Goal: Information Seeking & Learning: Learn about a topic

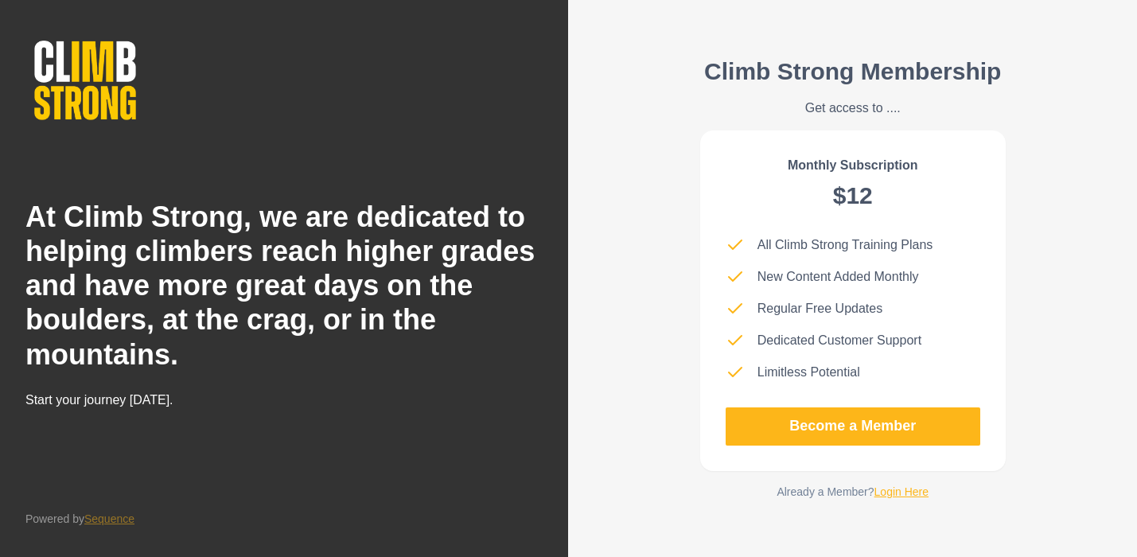
click at [879, 489] on link "Login Here" at bounding box center [902, 491] width 55 height 13
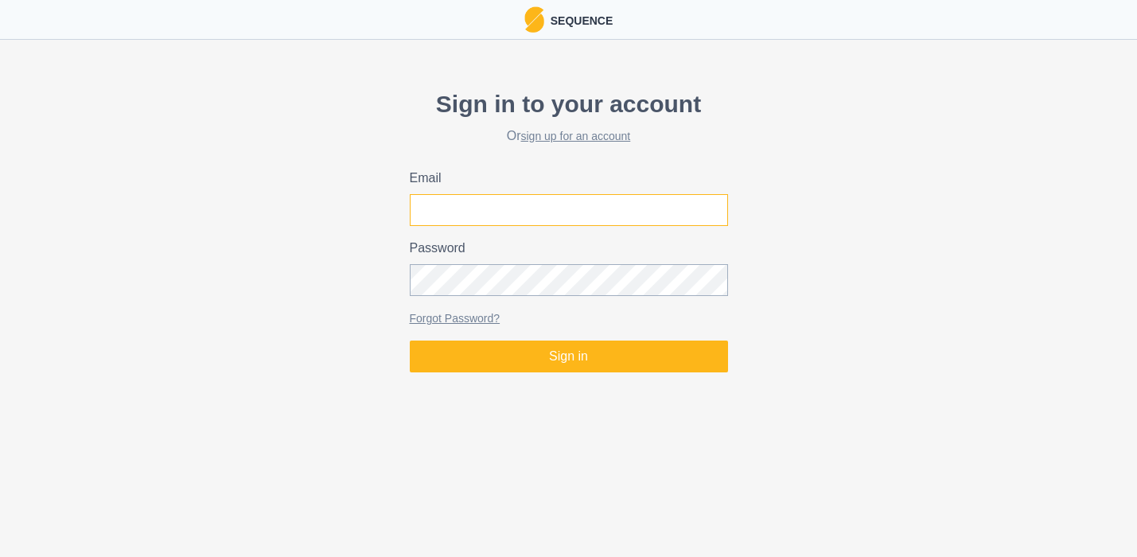
click at [536, 214] on input "Email" at bounding box center [569, 210] width 318 height 32
click at [538, 216] on input "[PERSON_NAME][EMAIL_ADDRESS][PERSON_NAME][DOMAIN_NAME]" at bounding box center [569, 210] width 318 height 32
type input "[EMAIL_ADDRESS][DOMAIN_NAME]"
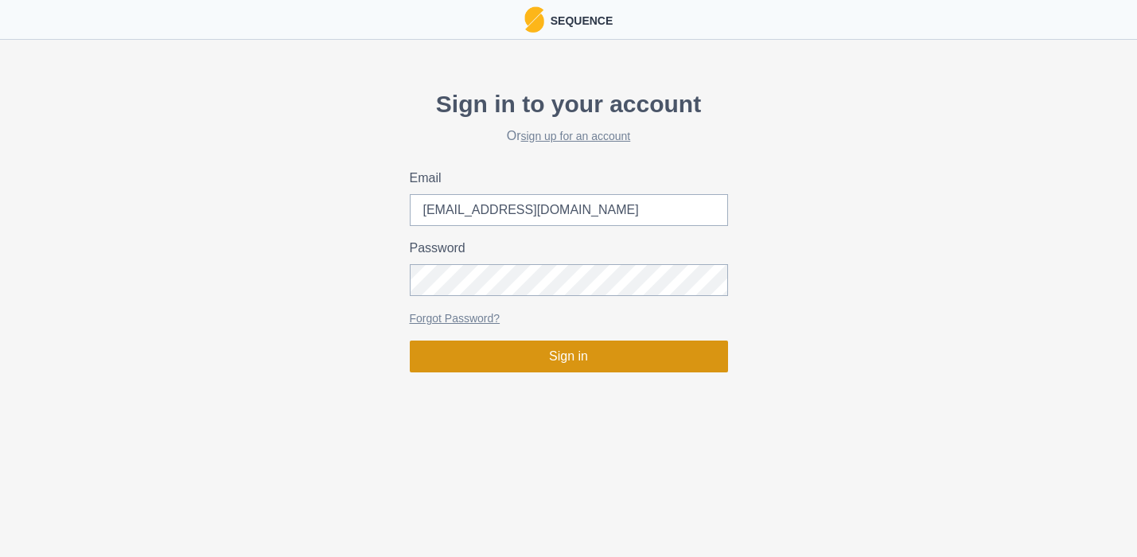
click at [600, 349] on button "Sign in" at bounding box center [569, 357] width 318 height 32
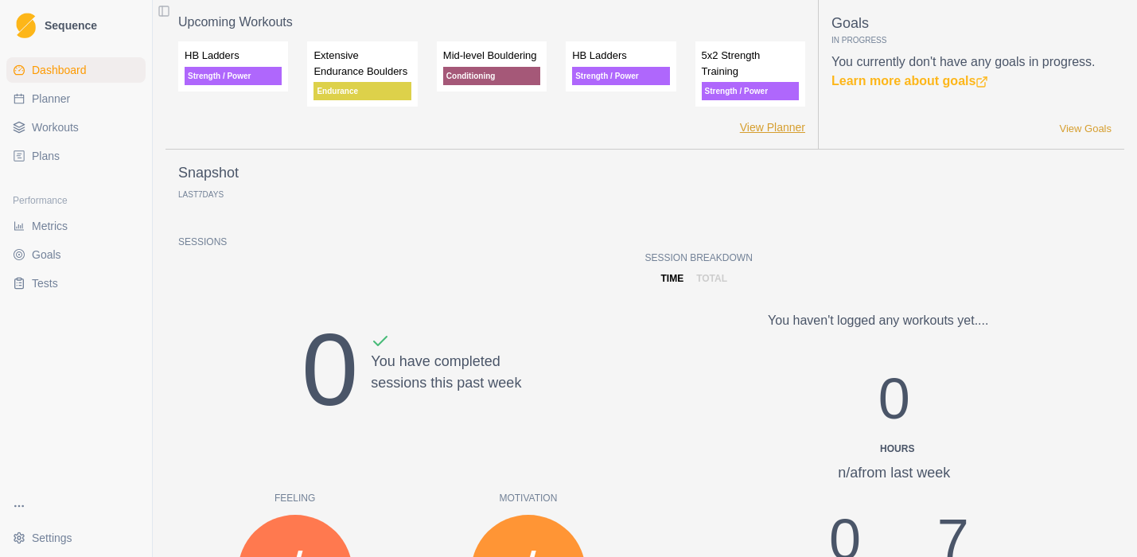
click at [757, 136] on link "View Planner" at bounding box center [772, 127] width 65 height 17
select select "month"
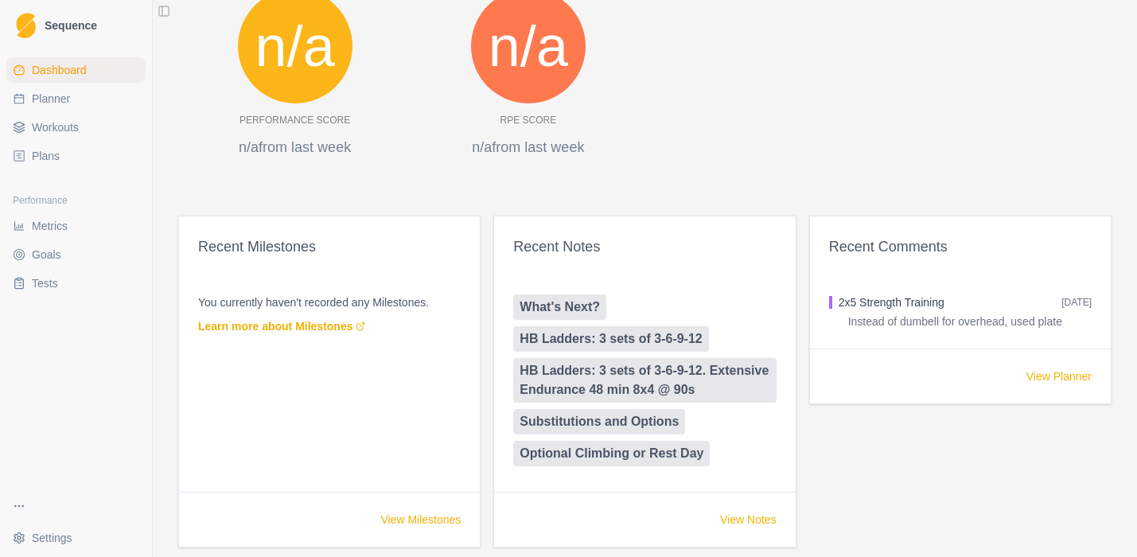
scroll to position [751, 0]
click at [35, 158] on span "Plans" at bounding box center [46, 156] width 28 height 16
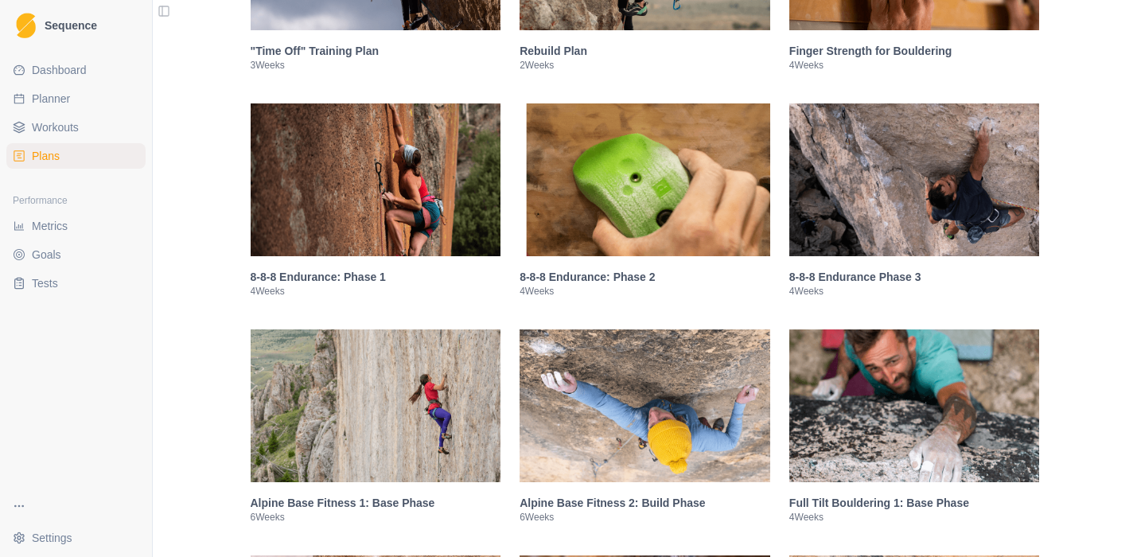
scroll to position [915, 0]
click at [51, 99] on span "Planner" at bounding box center [51, 99] width 38 height 16
select select "month"
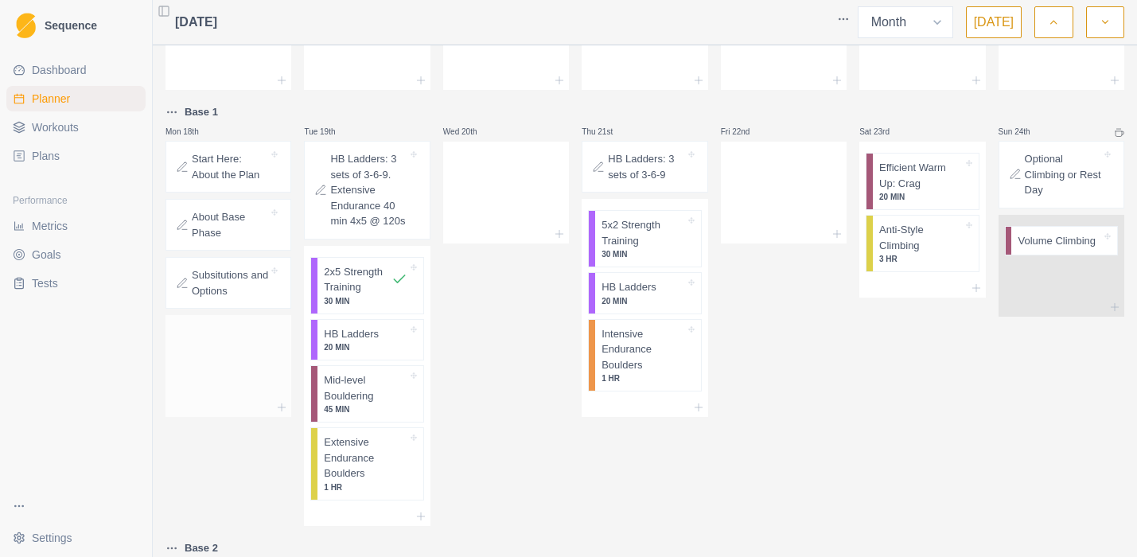
scroll to position [432, 0]
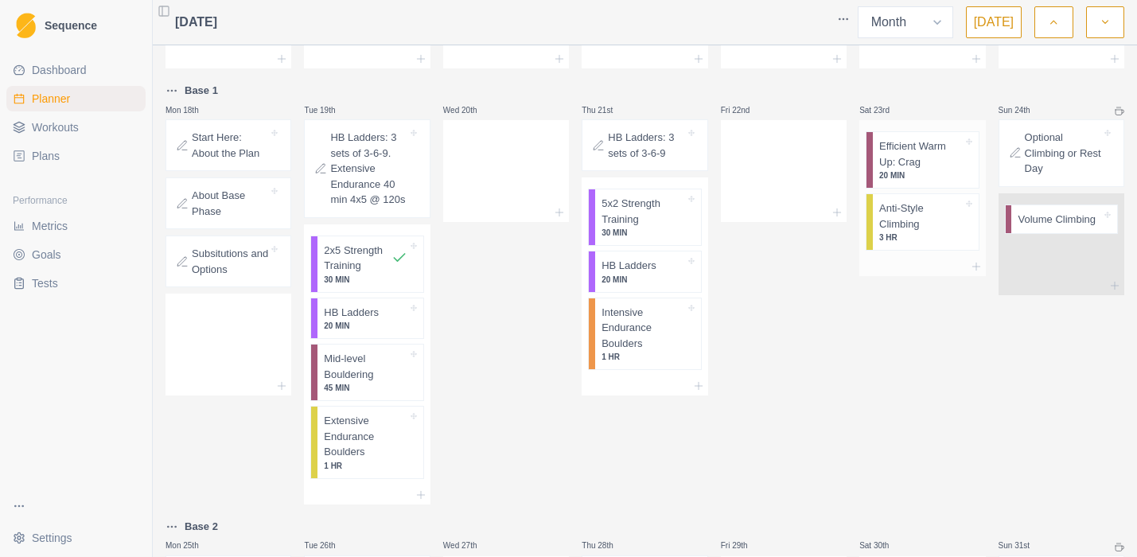
click at [899, 224] on p "Anti-Style Climbing" at bounding box center [921, 216] width 84 height 31
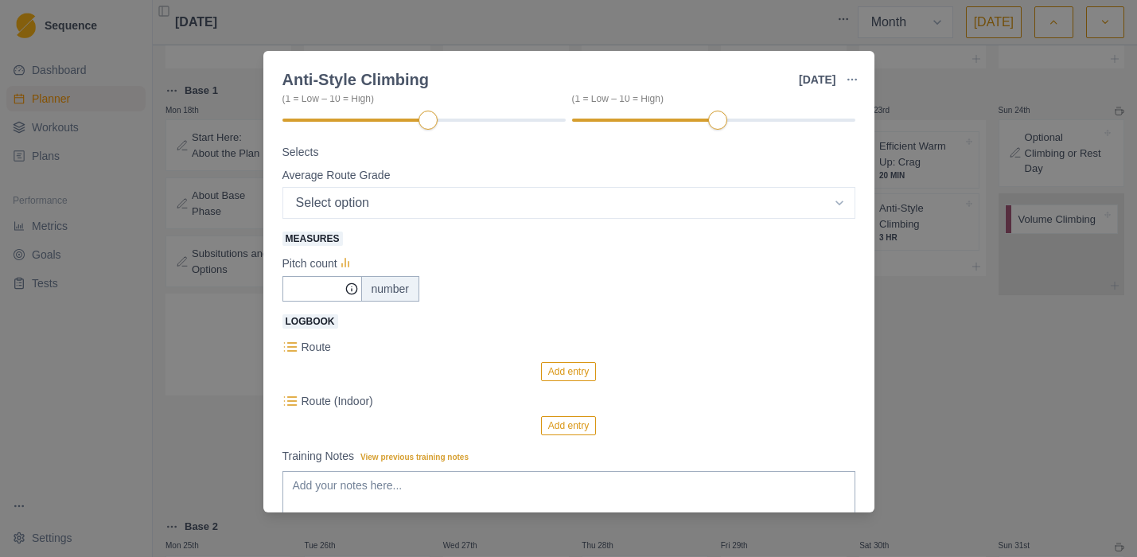
scroll to position [149, 0]
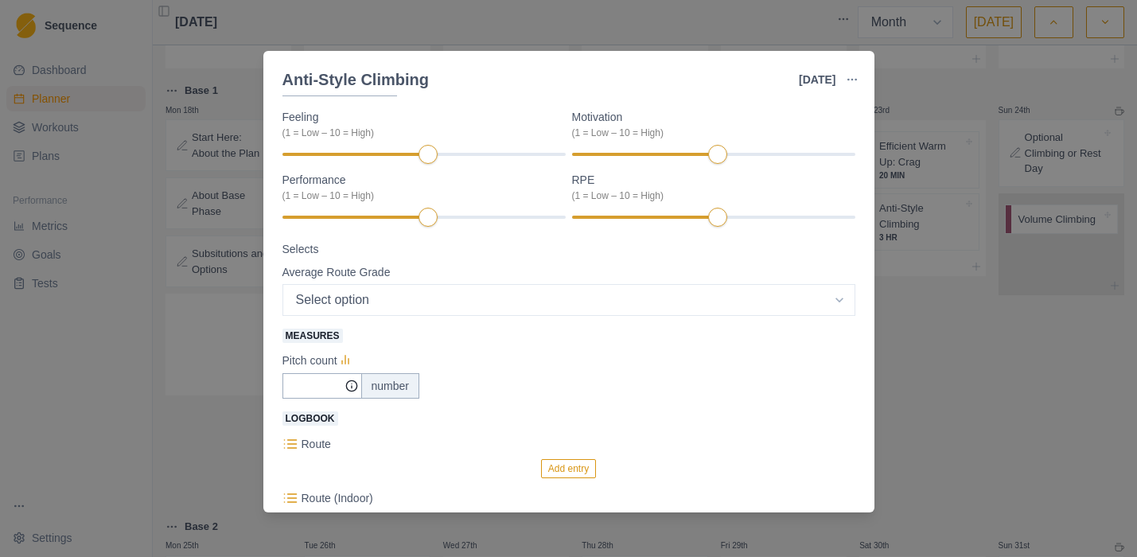
click at [581, 181] on label "RPE (1 = Low – 10 = High)" at bounding box center [709, 187] width 274 height 31
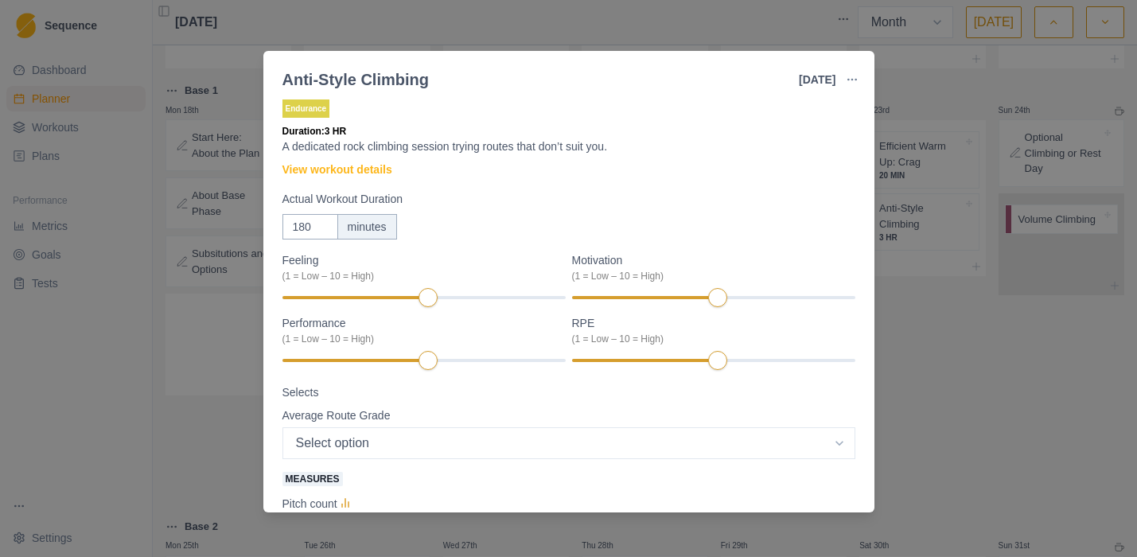
scroll to position [0, 0]
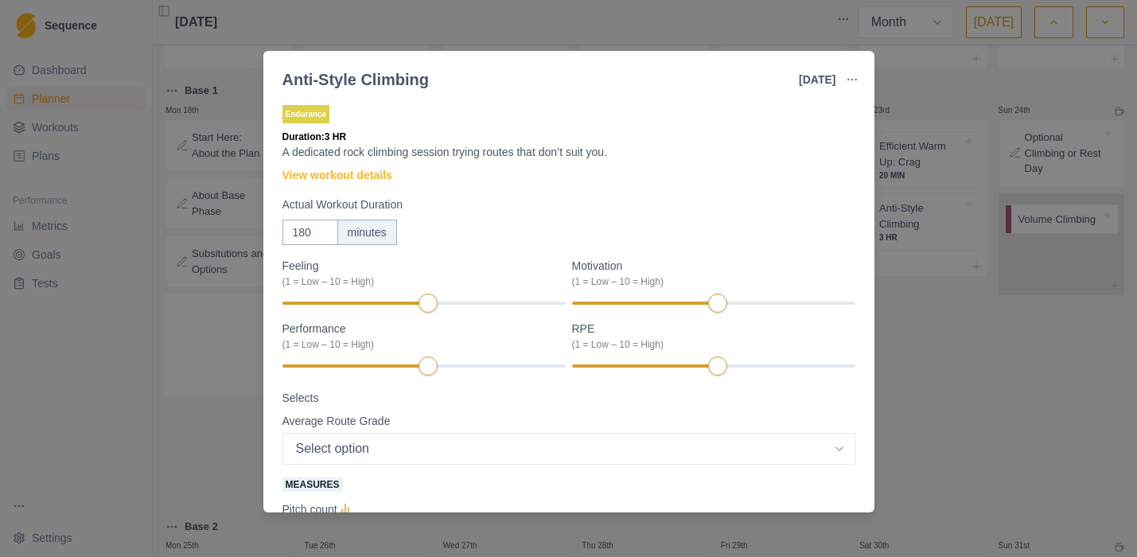
click at [1106, 398] on div "Anti-Style Climbing [DATE] Link To Goal View Workout Metrics Edit Original Work…" at bounding box center [568, 278] width 1137 height 557
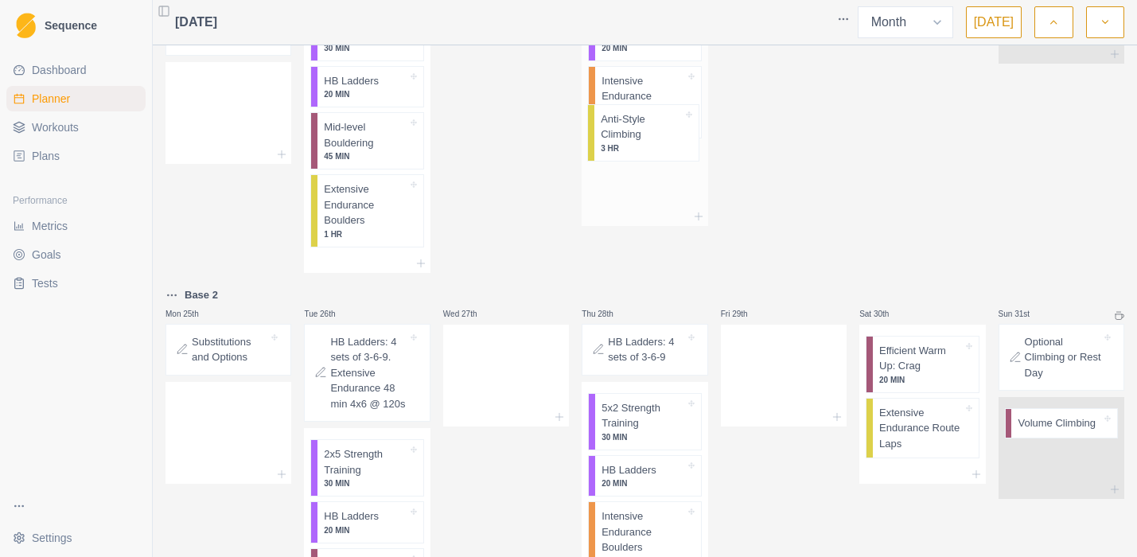
scroll to position [662, 0]
drag, startPoint x: 946, startPoint y: 231, endPoint x: 662, endPoint y: 230, distance: 284.1
click at [662, 230] on div "Mon 28th Tue 29th Wed 30th Thu 31st Fri 1st Sat 2nd Sun 3rd Mon 4th Tue 5th Wed…" at bounding box center [645, 50] width 959 height 1320
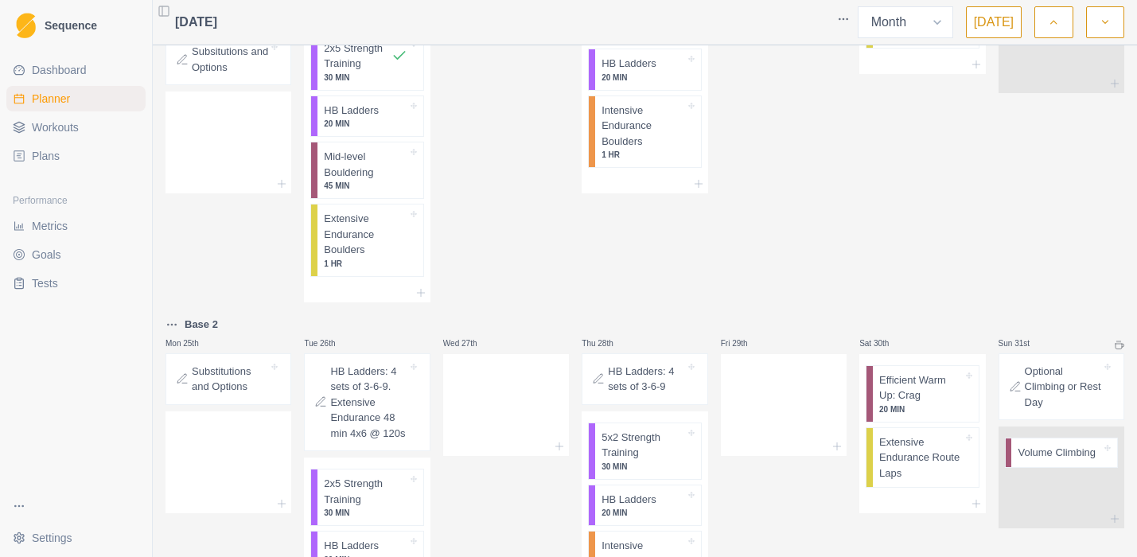
scroll to position [405, 0]
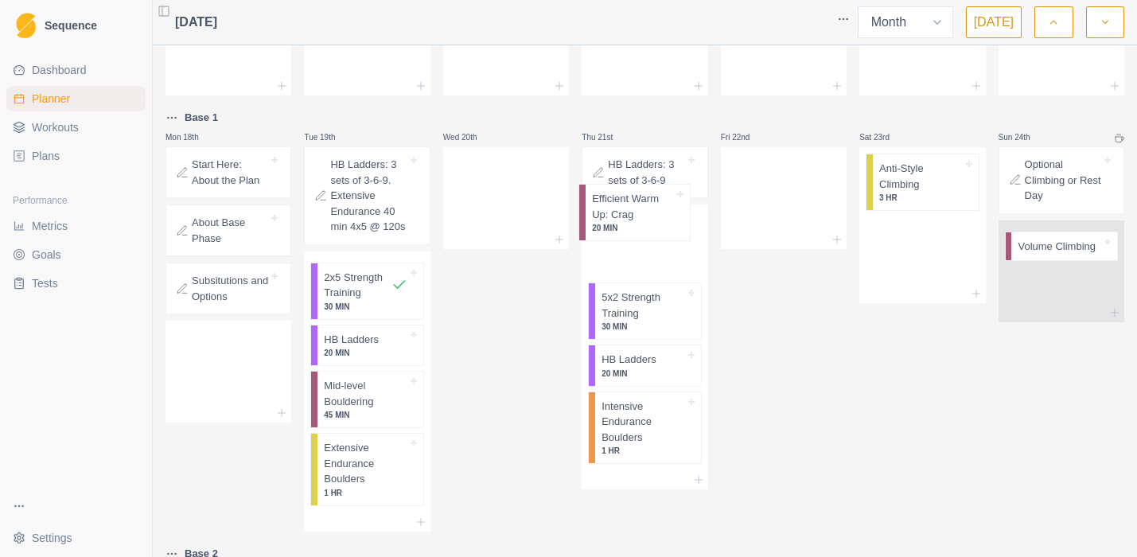
drag, startPoint x: 888, startPoint y: 175, endPoint x: 595, endPoint y: 197, distance: 293.7
click at [595, 197] on div "Mon 28th Tue 29th Wed 30th Thu 31st Fri 1st Sat 2nd Sun 3rd Mon 4th Tue 5th Wed…" at bounding box center [645, 307] width 959 height 1320
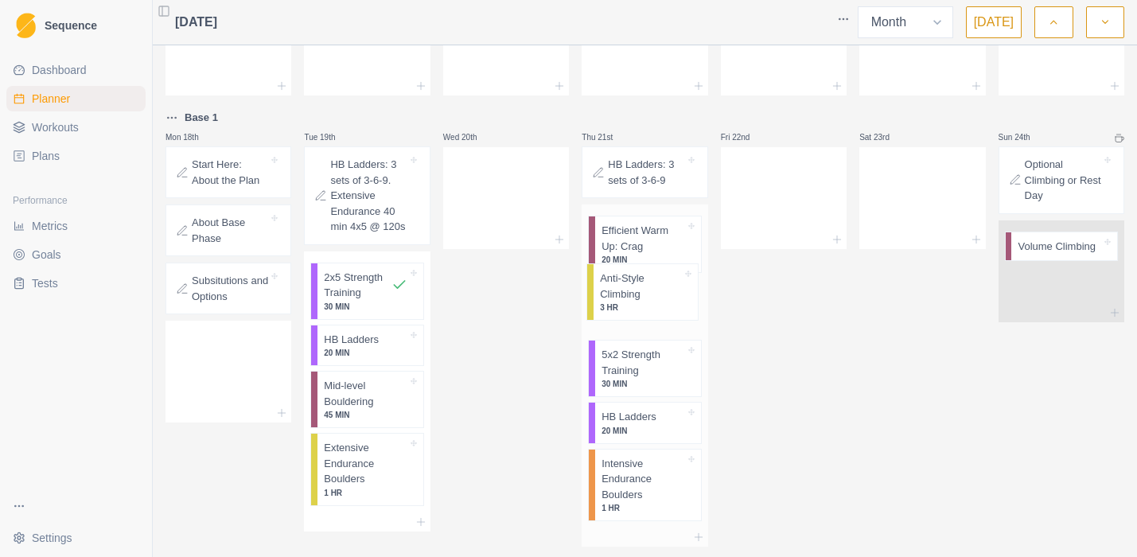
drag, startPoint x: 909, startPoint y: 197, endPoint x: 628, endPoint y: 300, distance: 299.1
click at [628, 300] on div "Mon 28th Tue 29th Wed 30th Thu 31st Fri 1st Sat 2nd Sun 3rd Mon 4th Tue 5th Wed…" at bounding box center [645, 314] width 959 height 1335
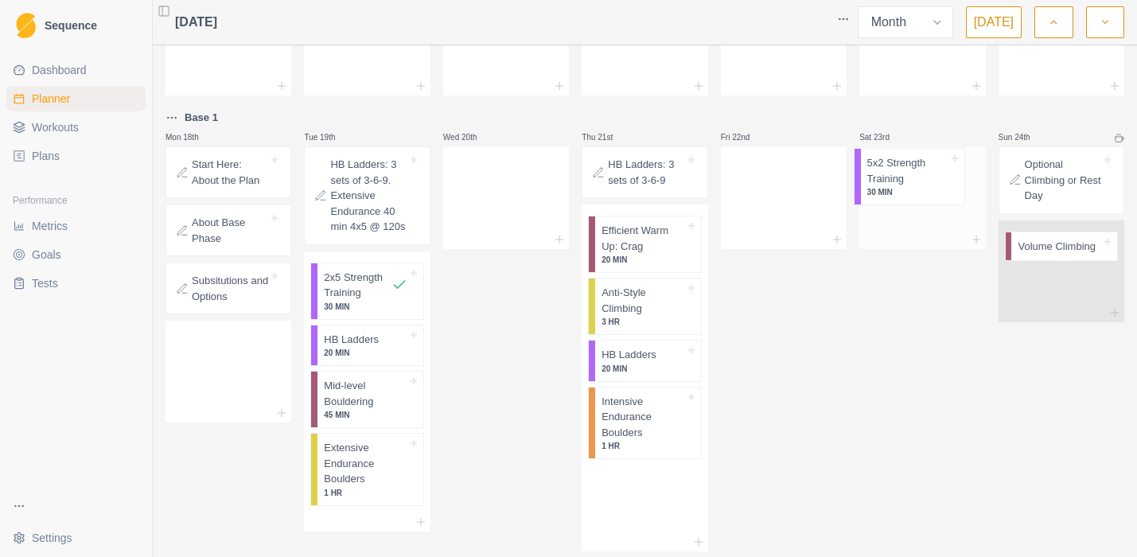
drag, startPoint x: 622, startPoint y: 377, endPoint x: 908, endPoint y: 181, distance: 346.4
click at [908, 181] on div "Mon 28th Tue 29th Wed 30th Thu 31st Fri 1st Sat 2nd Sun 3rd Mon 4th Tue 5th Wed…" at bounding box center [645, 317] width 959 height 1340
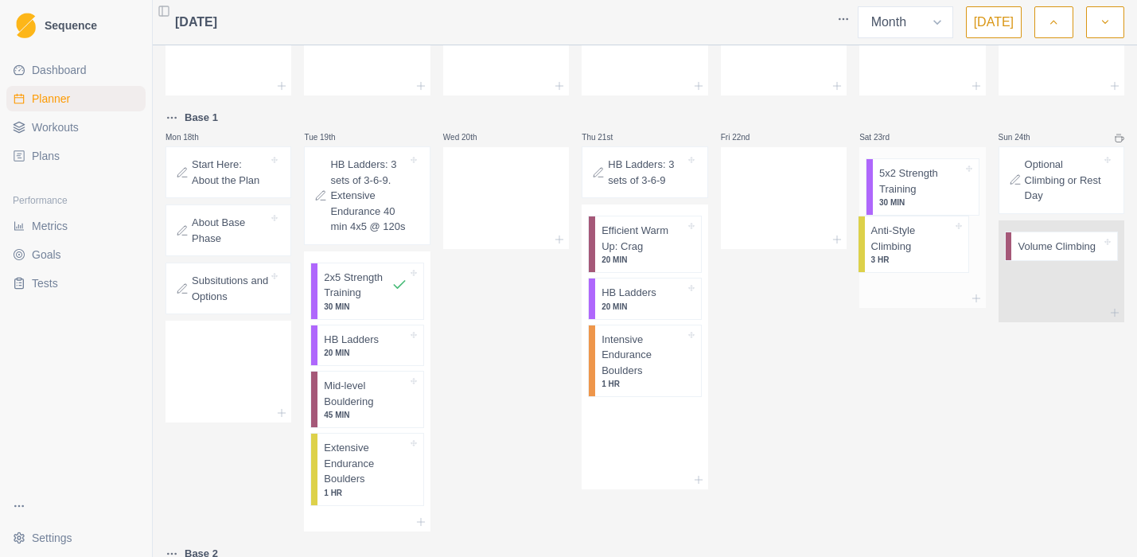
drag, startPoint x: 633, startPoint y: 308, endPoint x: 912, endPoint y: 245, distance: 286.3
click at [912, 245] on div "Mon 28th Tue 29th Wed 30th Thu 31st Fri 1st Sat 2nd Sun 3rd Mon 4th Tue 5th Wed…" at bounding box center [645, 307] width 959 height 1320
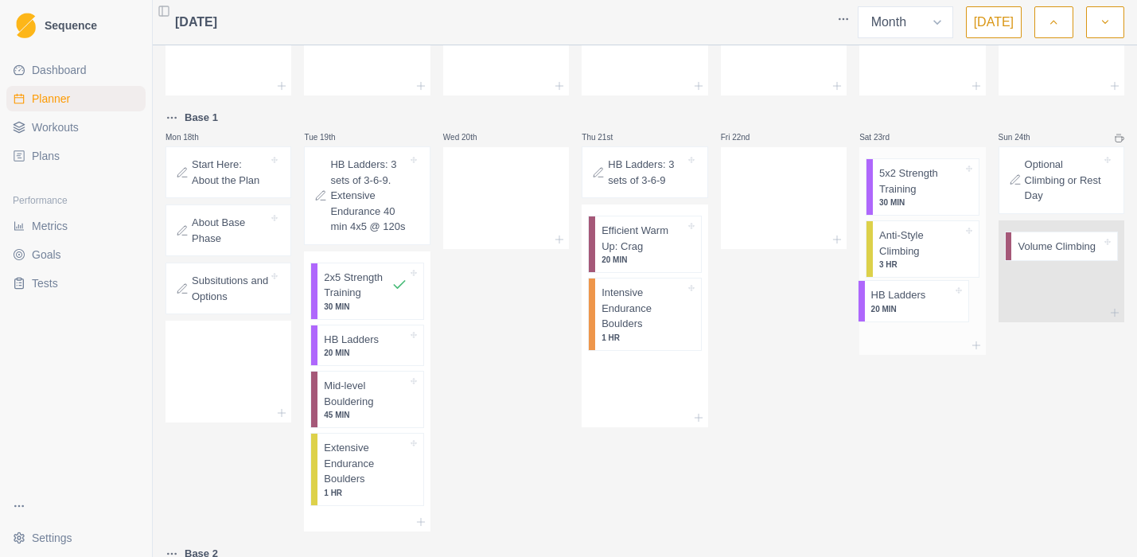
drag, startPoint x: 645, startPoint y: 302, endPoint x: 924, endPoint y: 306, distance: 279.4
click at [924, 306] on div "Mon 28th Tue 29th Wed 30th Thu 31st Fri 1st Sat 2nd Sun 3rd Mon 4th Tue 5th Wed…" at bounding box center [645, 307] width 959 height 1320
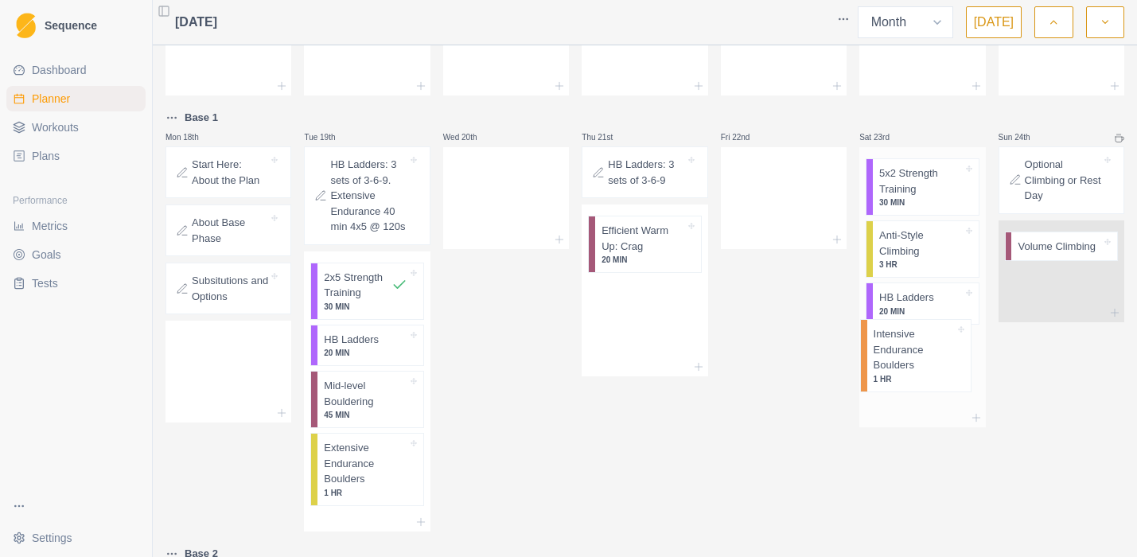
drag, startPoint x: 607, startPoint y: 322, endPoint x: 894, endPoint y: 366, distance: 290.0
click at [894, 366] on div "Mon 28th Tue 29th Wed 30th Thu 31st Fri 1st Sat 2nd Sun 3rd Mon 4th Tue 5th Wed…" at bounding box center [645, 307] width 959 height 1320
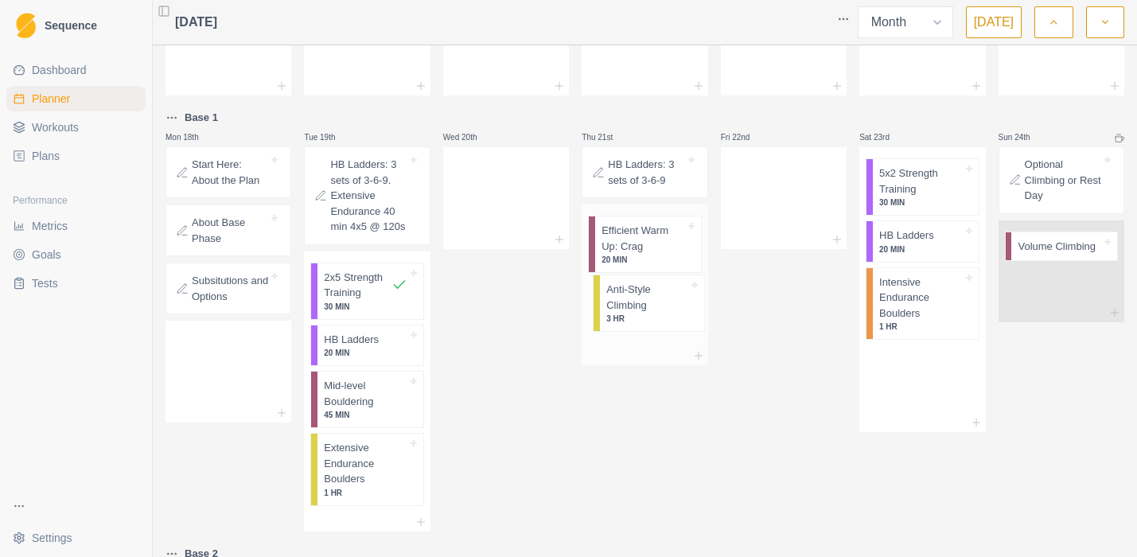
drag, startPoint x: 912, startPoint y: 264, endPoint x: 635, endPoint y: 318, distance: 282.0
click at [635, 318] on div "Mon 28th Tue 29th Wed 30th Thu 31st Fri 1st Sat 2nd Sun 3rd Mon 4th Tue 5th Wed…" at bounding box center [645, 307] width 959 height 1320
click at [635, 318] on p "3 HR" at bounding box center [644, 322] width 84 height 12
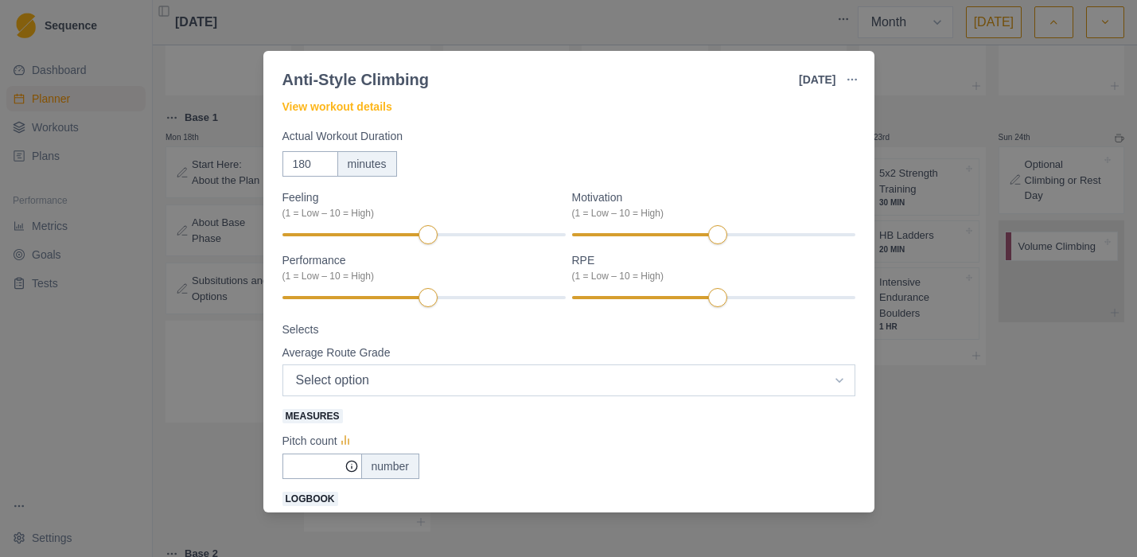
scroll to position [0, 0]
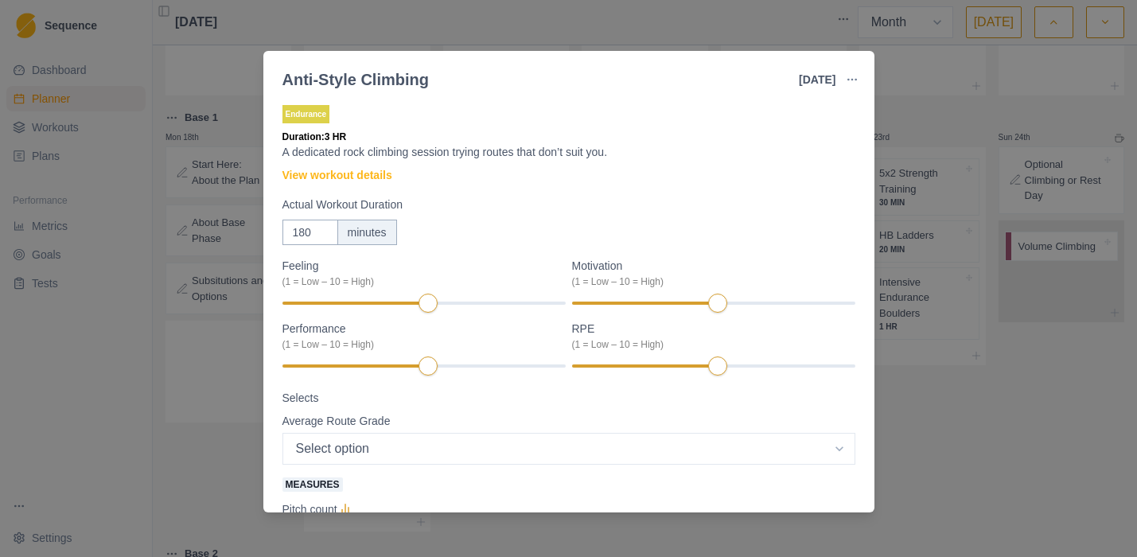
click at [1077, 434] on div "Anti-Style Climbing [DATE] Link To Goal View Workout Metrics Edit Original Work…" at bounding box center [568, 278] width 1137 height 557
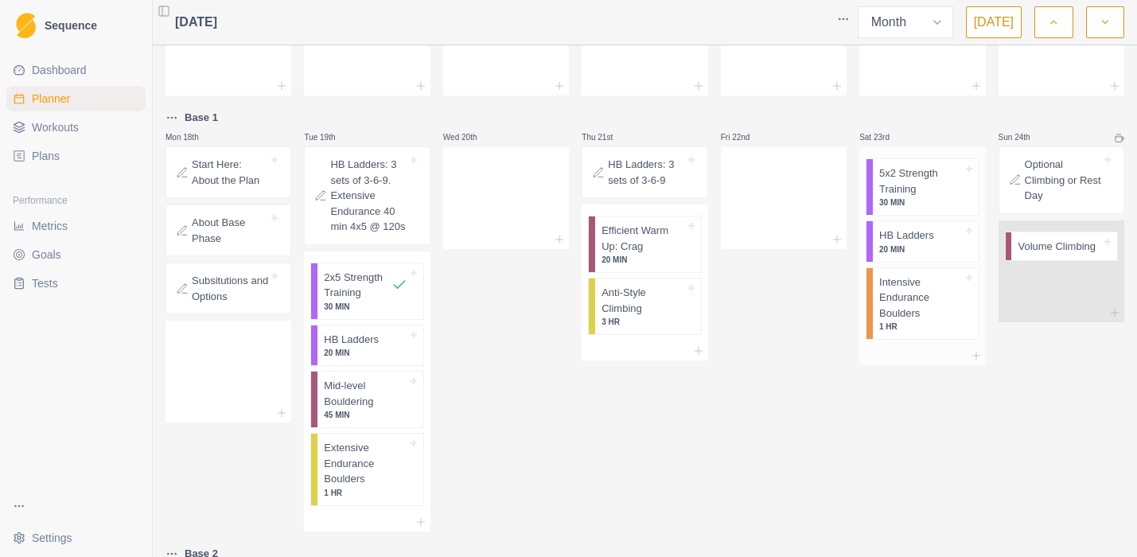
click at [911, 307] on p "Intensive Endurance Boulders" at bounding box center [921, 298] width 84 height 47
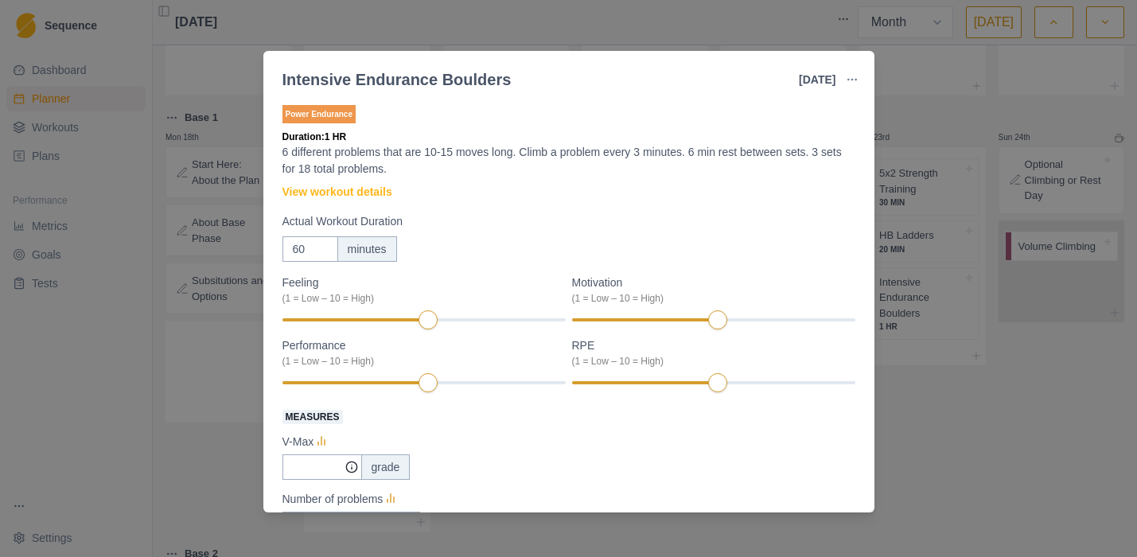
click at [1019, 387] on div "Intensive Endurance Boulders [DATE] Link To Goal View Workout Metrics Edit Orig…" at bounding box center [568, 278] width 1137 height 557
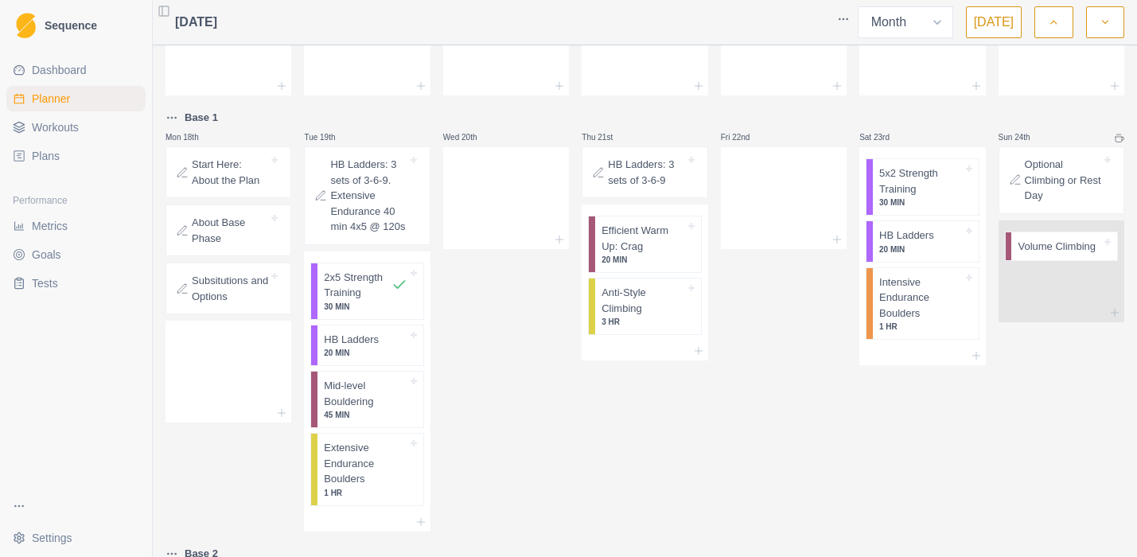
click at [208, 298] on p "Subsitutions and Options" at bounding box center [230, 288] width 76 height 31
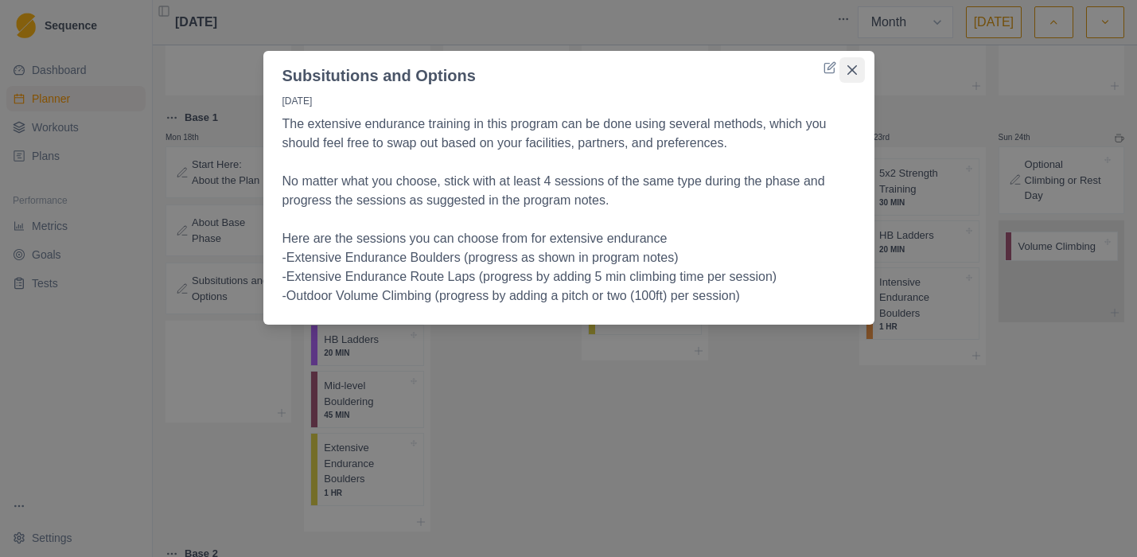
click at [854, 70] on icon "Close" at bounding box center [853, 70] width 10 height 10
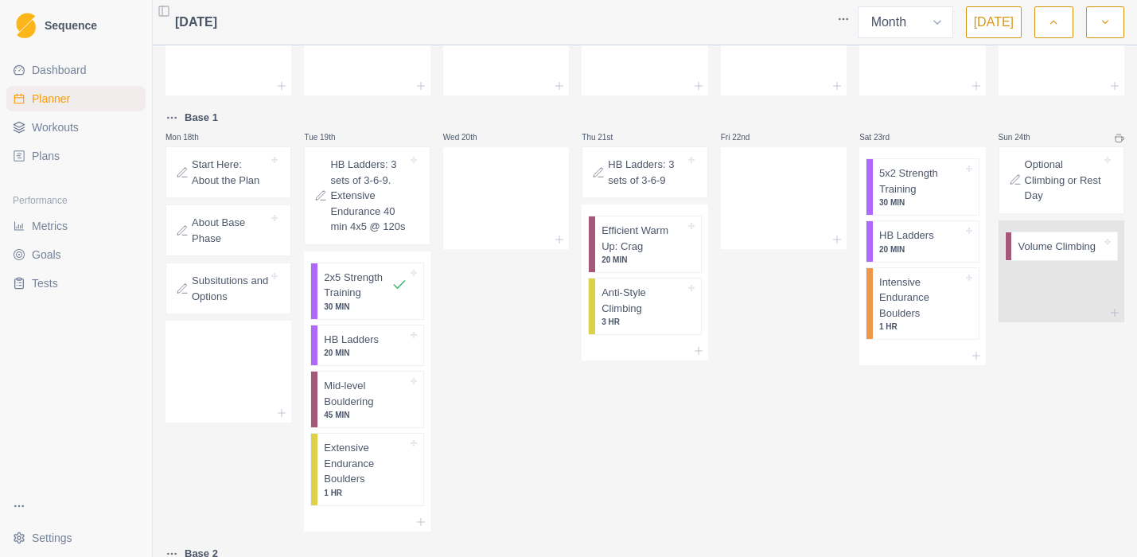
click at [34, 131] on span "Workouts" at bounding box center [55, 127] width 47 height 16
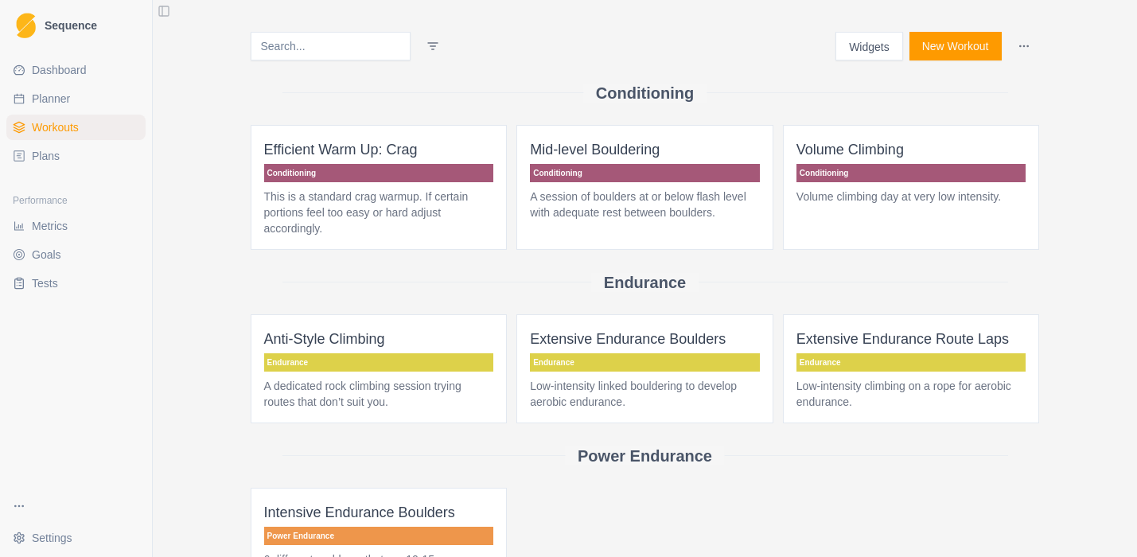
click at [865, 386] on p "Low-intensity climbing on a rope for aerobic endurance." at bounding box center [912, 394] width 230 height 32
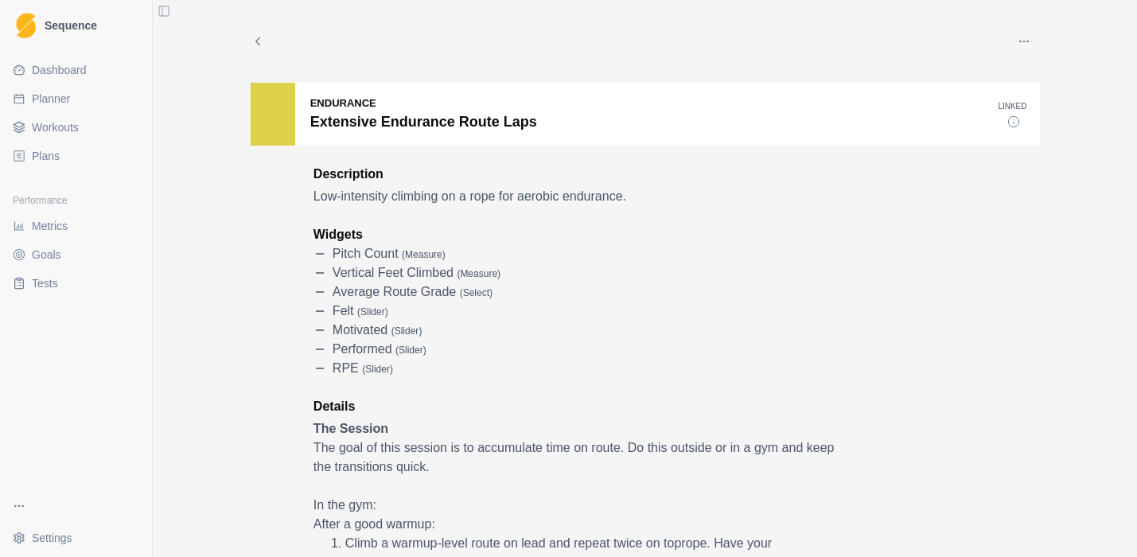
click at [254, 41] on icon at bounding box center [258, 41] width 14 height 14
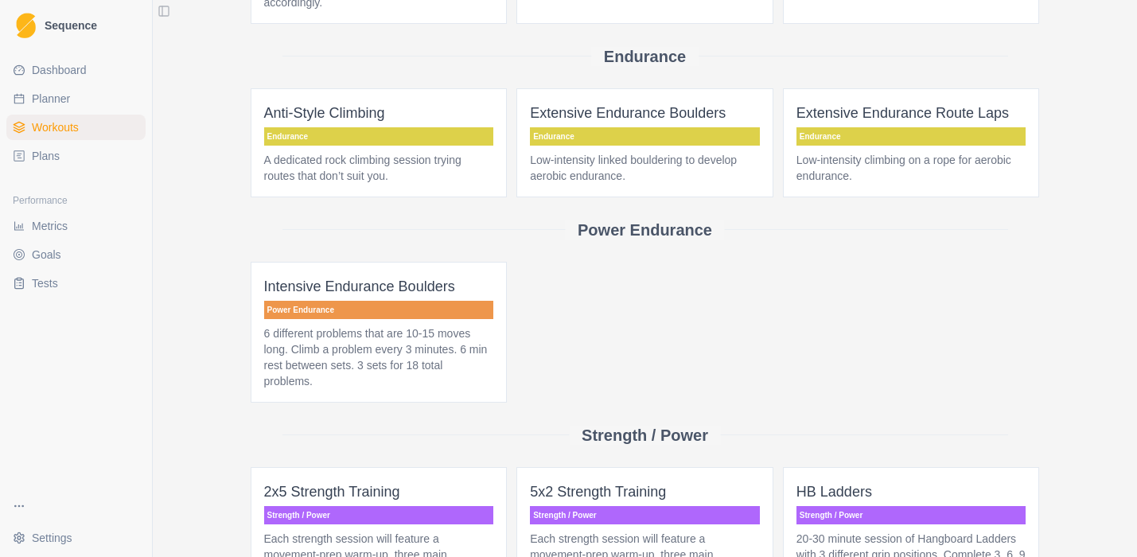
scroll to position [285, 0]
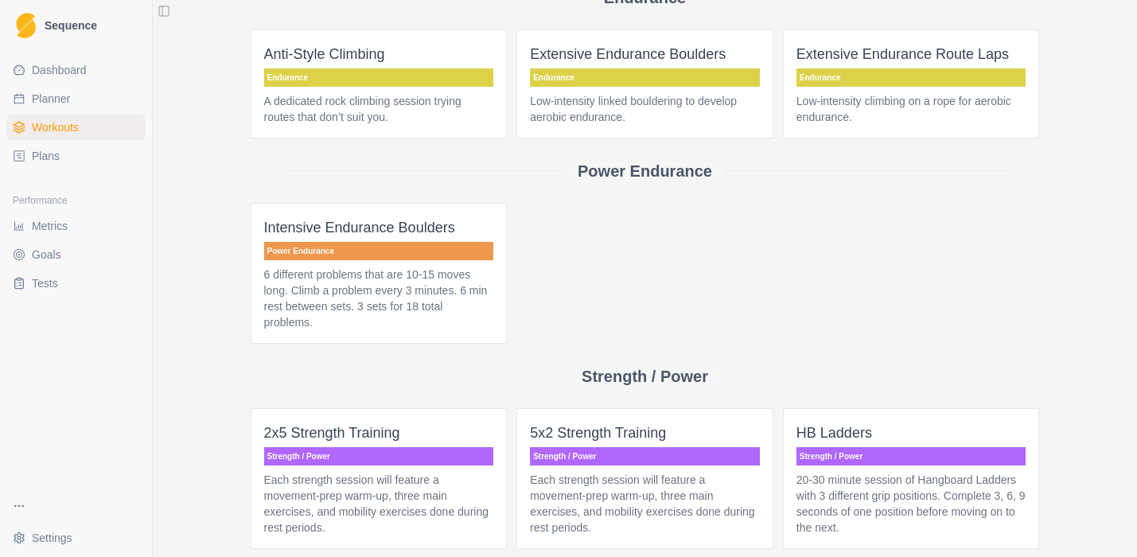
click at [340, 284] on p "6 different problems that are 10-15 moves long. Climb a problem every 3 minutes…" at bounding box center [379, 299] width 230 height 64
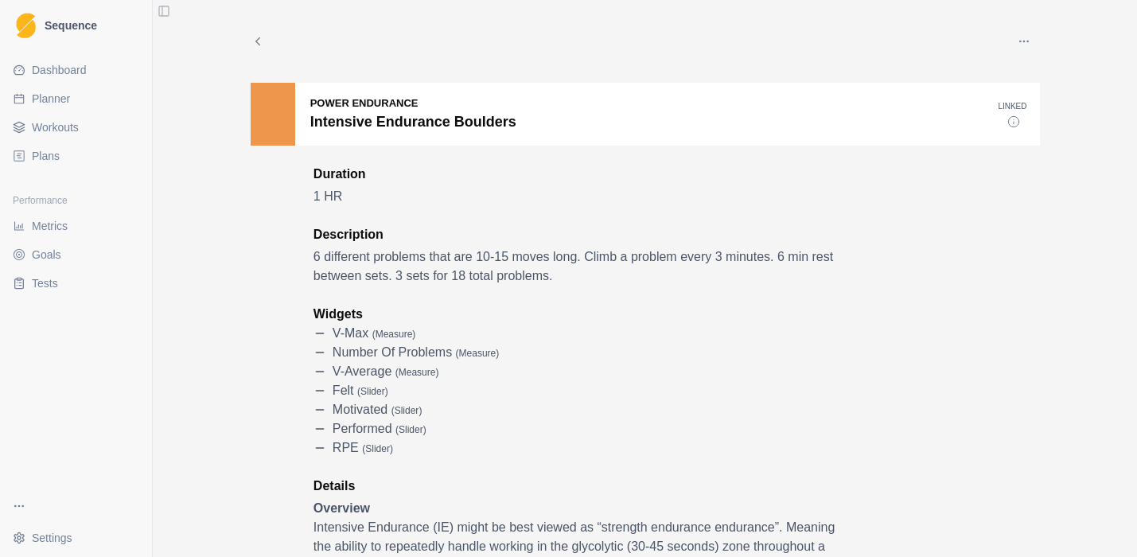
click at [251, 37] on icon at bounding box center [258, 41] width 14 height 14
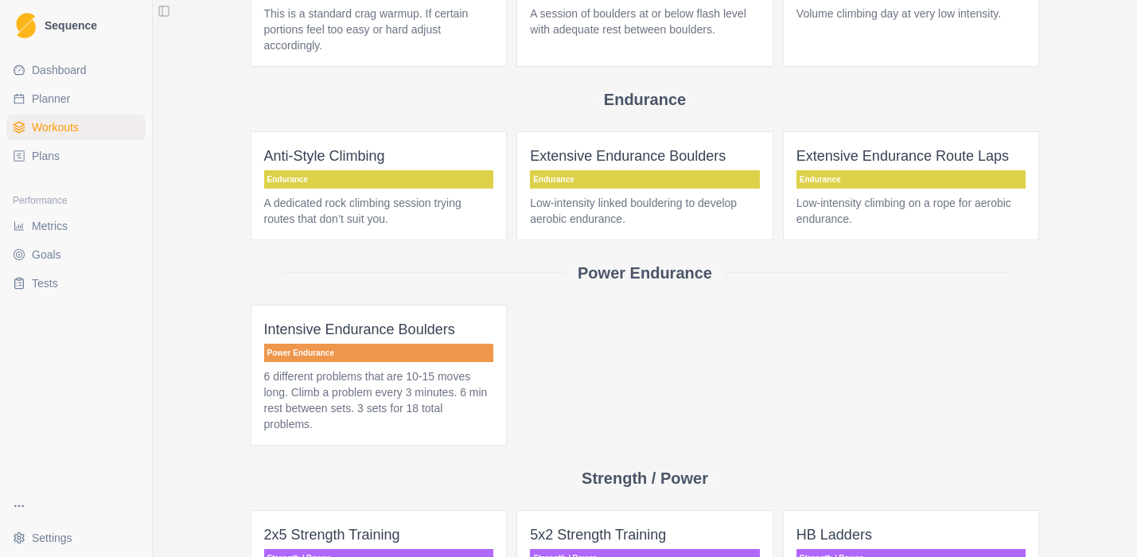
scroll to position [366, 0]
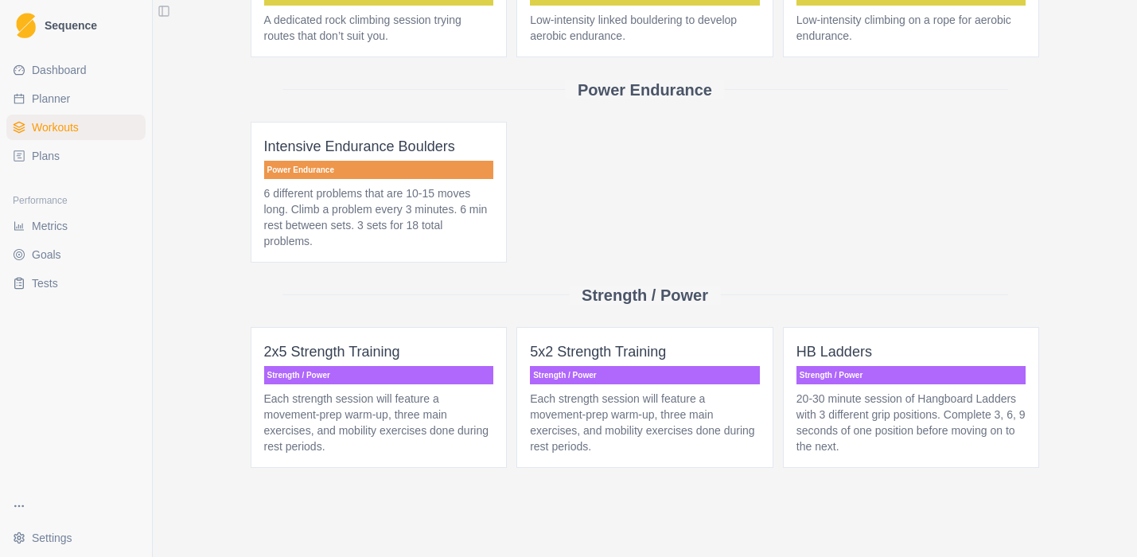
click at [326, 381] on p "Strength / Power" at bounding box center [379, 375] width 230 height 18
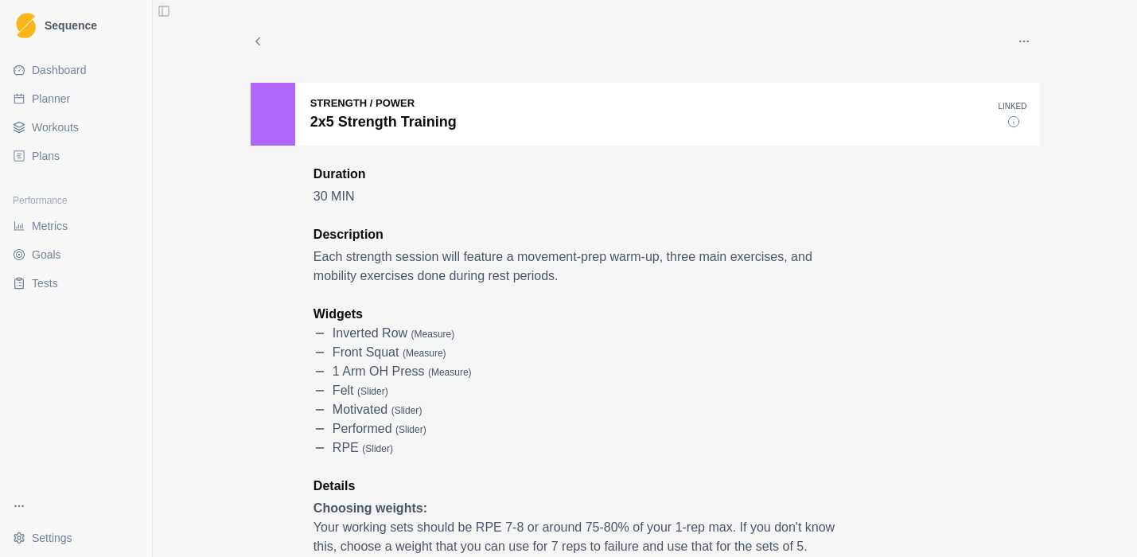
click at [326, 381] on div "felt ( slider )" at bounding box center [580, 390] width 533 height 19
click at [825, 327] on div "Inverted Row ( measure )" at bounding box center [580, 333] width 533 height 19
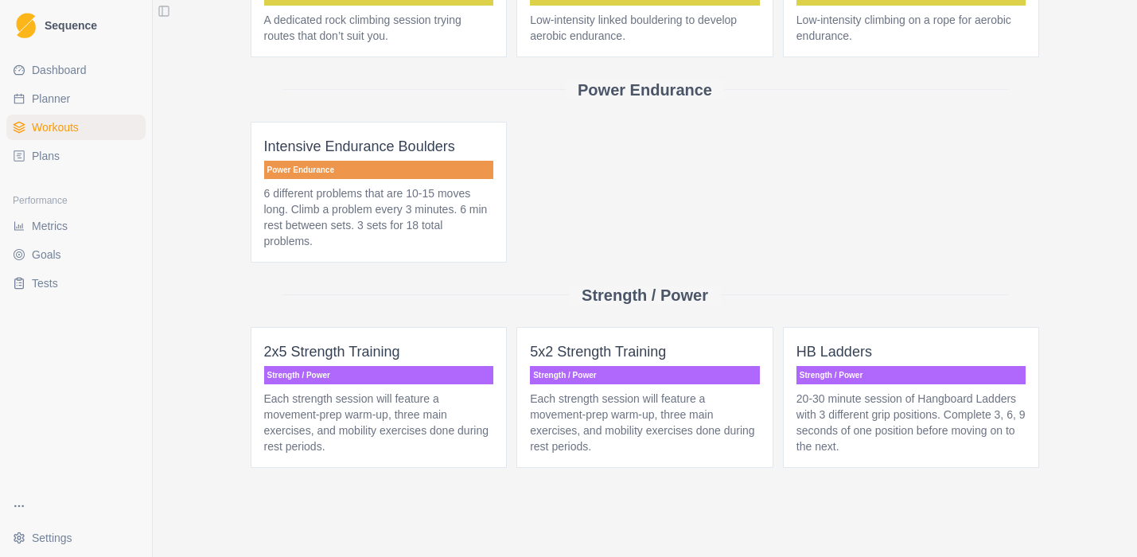
scroll to position [363, 0]
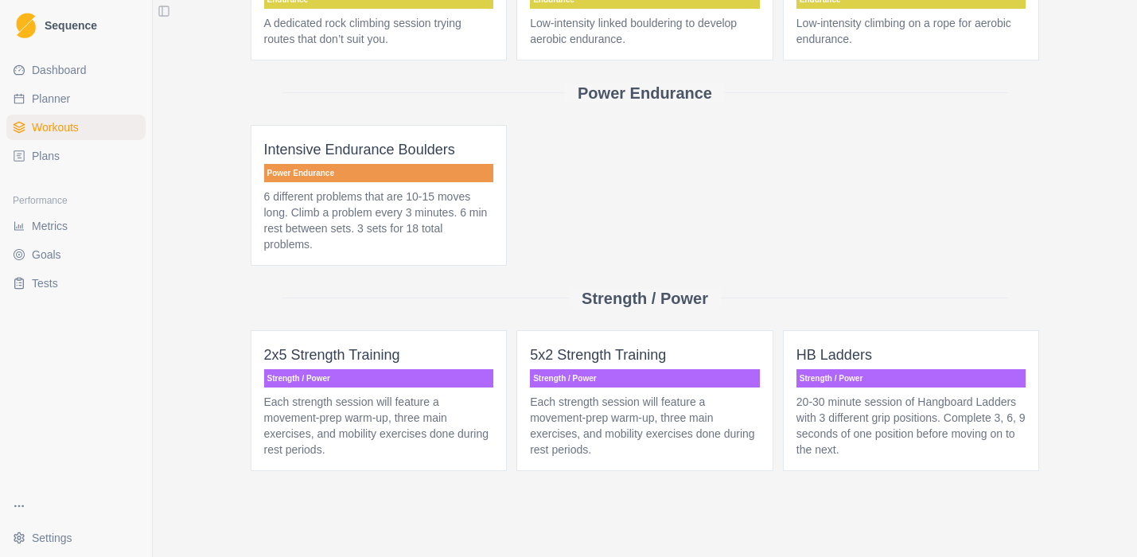
click at [894, 411] on p "20-30 minute session of Hangboard Ladders with 3 different grip positions. Comp…" at bounding box center [912, 426] width 230 height 64
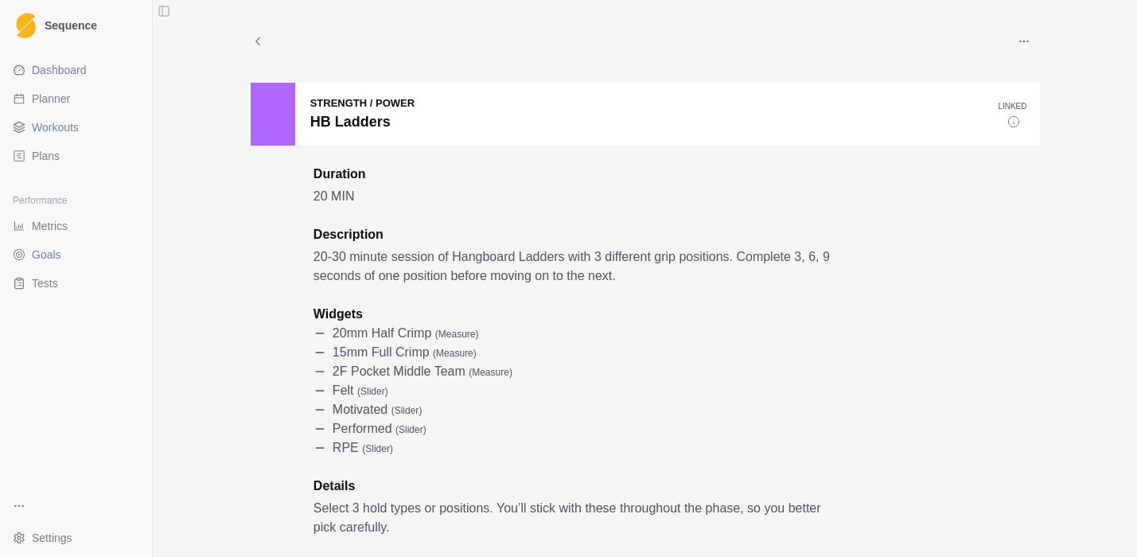
click at [254, 40] on icon at bounding box center [258, 41] width 14 height 14
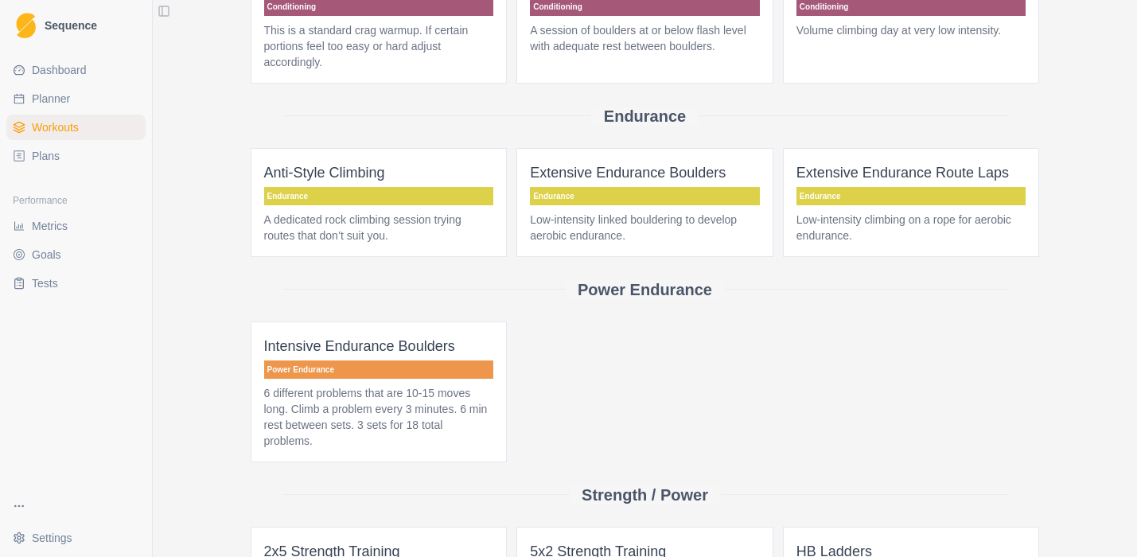
scroll to position [230, 0]
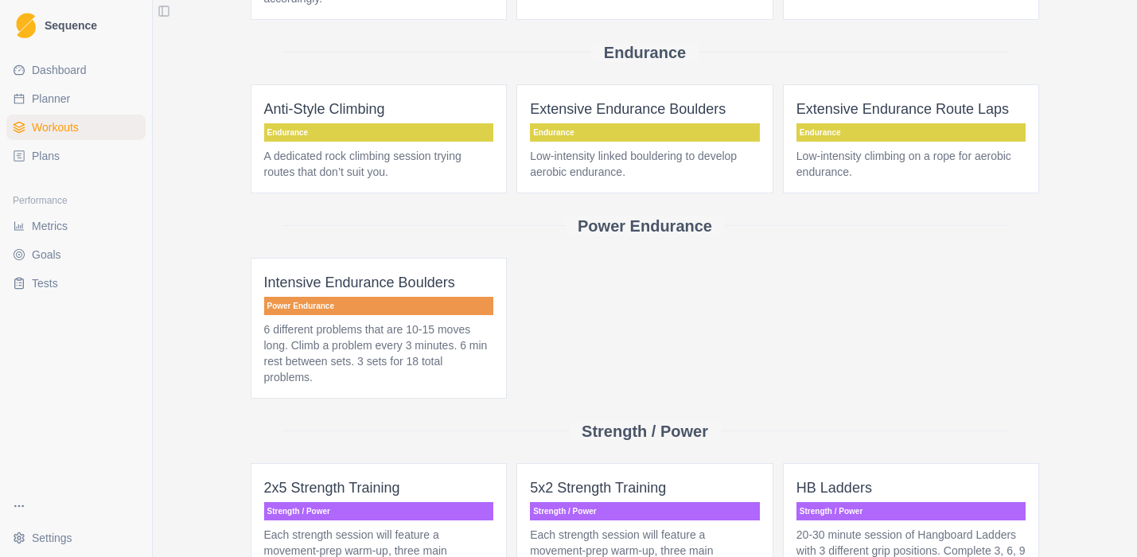
click at [335, 292] on p "Intensive Endurance Boulders" at bounding box center [379, 282] width 230 height 22
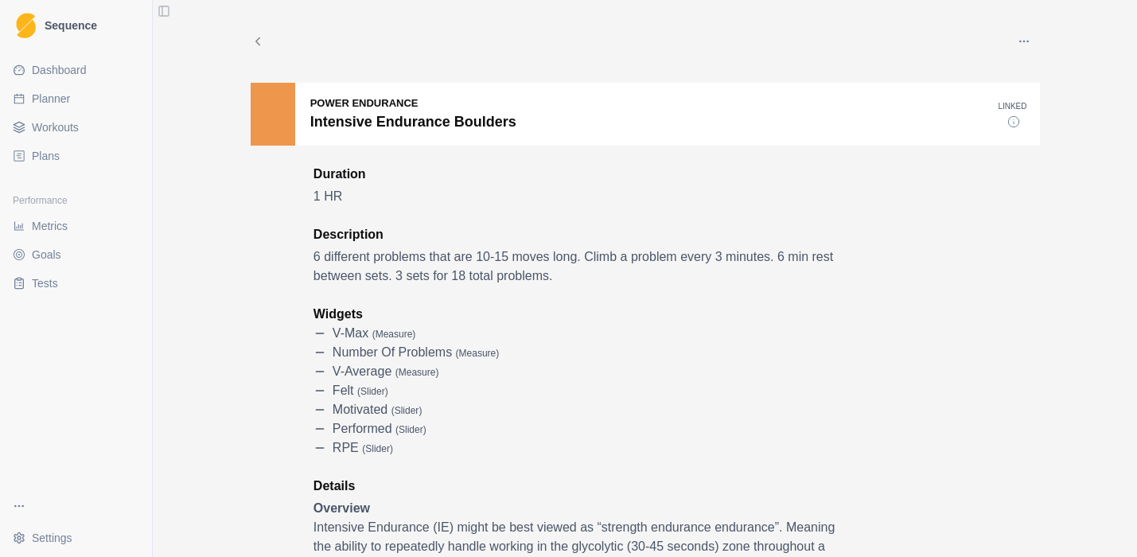
click at [51, 127] on span "Workouts" at bounding box center [55, 127] width 47 height 16
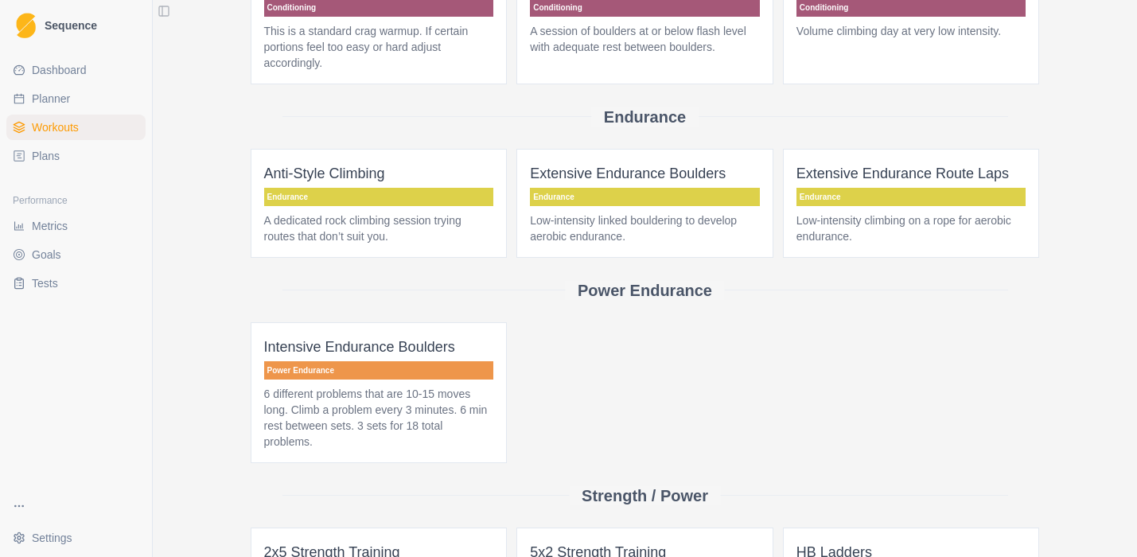
scroll to position [366, 0]
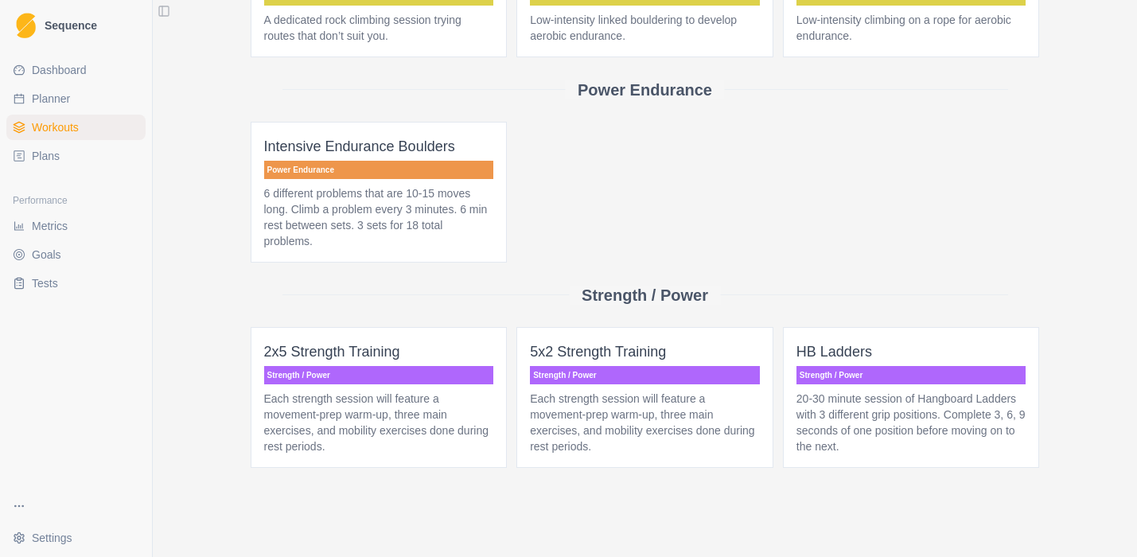
click at [650, 456] on span "5x2 Strength Training Strength / Power Each strength session will feature a mov…" at bounding box center [645, 397] width 257 height 141
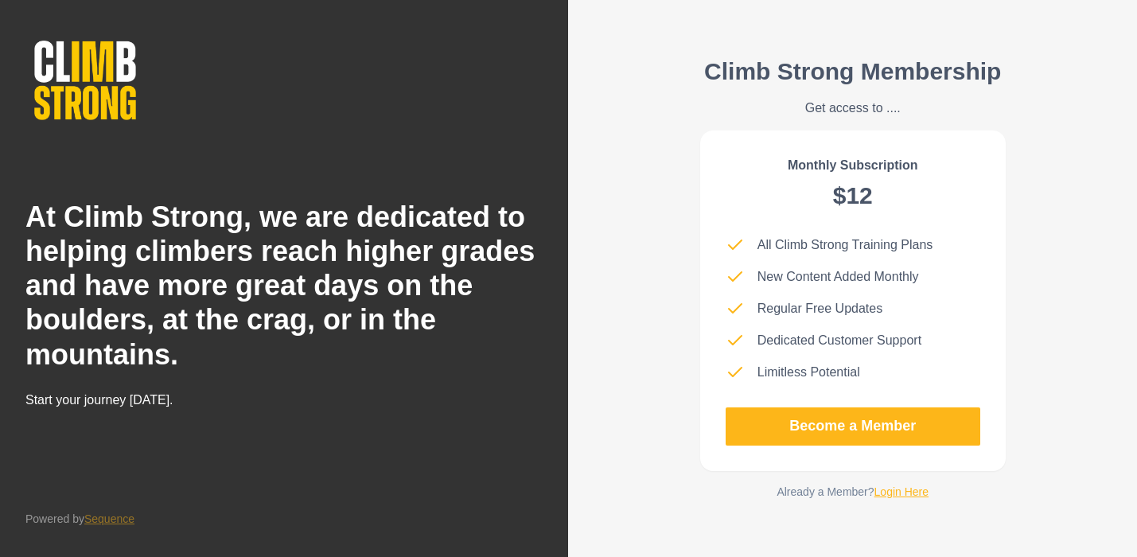
click at [893, 491] on link "Login Here" at bounding box center [902, 491] width 55 height 13
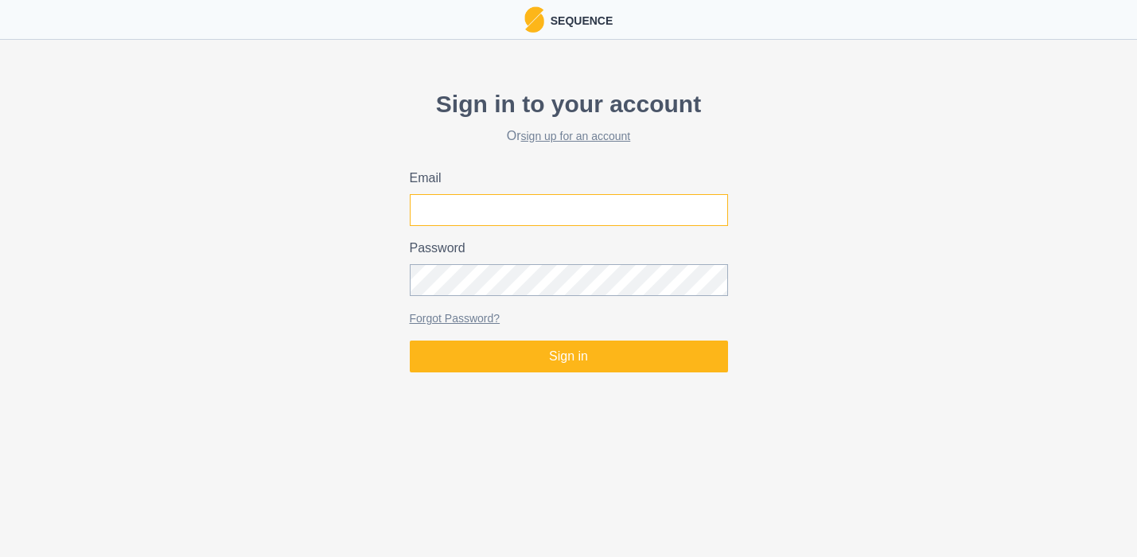
click at [594, 208] on input "Email" at bounding box center [569, 210] width 318 height 32
type input "[EMAIL_ADDRESS][DOMAIN_NAME]"
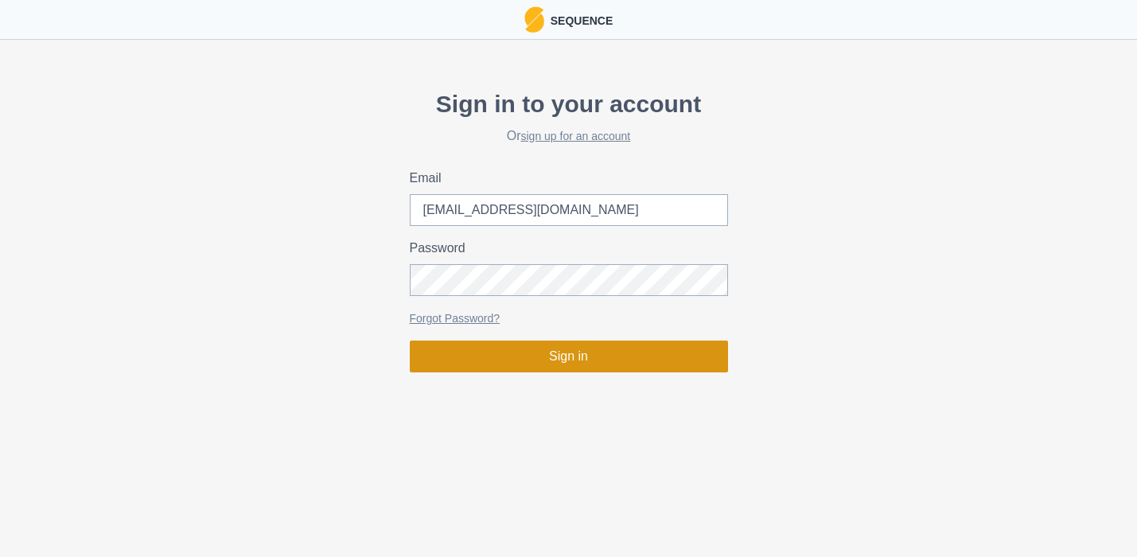
click at [608, 356] on button "Sign in" at bounding box center [569, 357] width 318 height 32
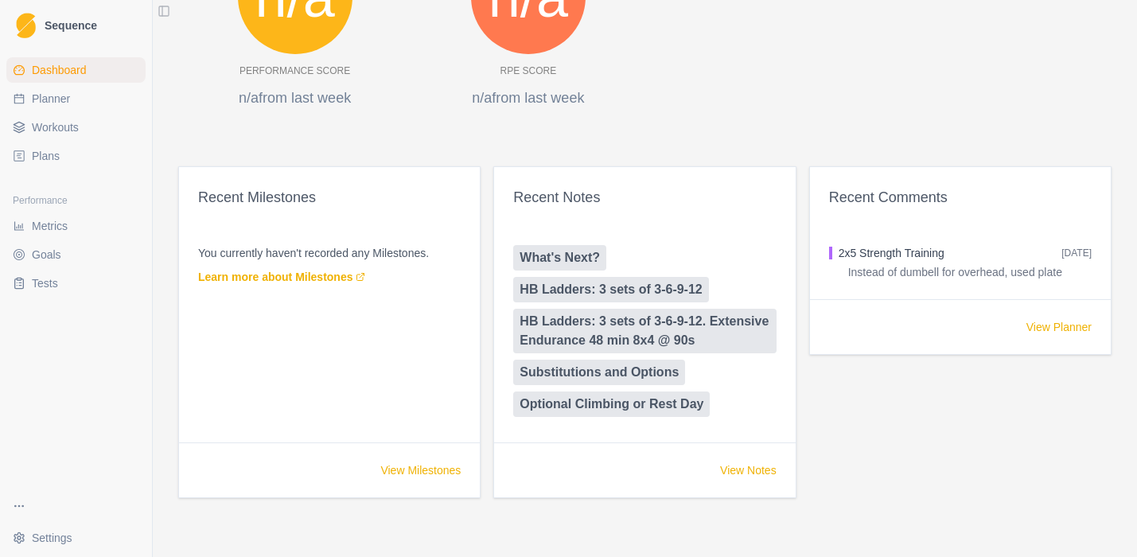
scroll to position [833, 0]
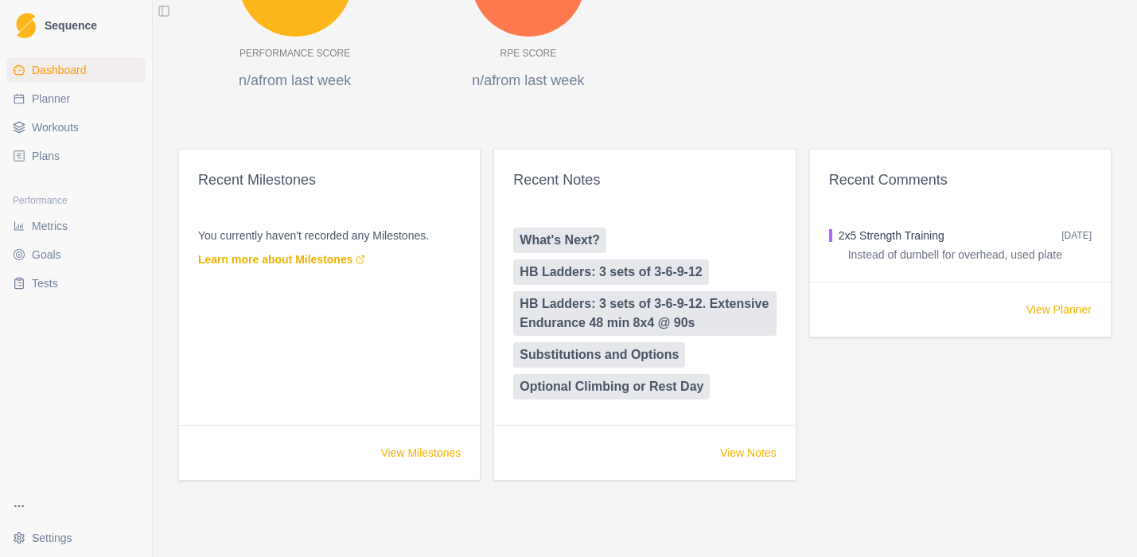
click at [45, 131] on span "Workouts" at bounding box center [55, 127] width 47 height 16
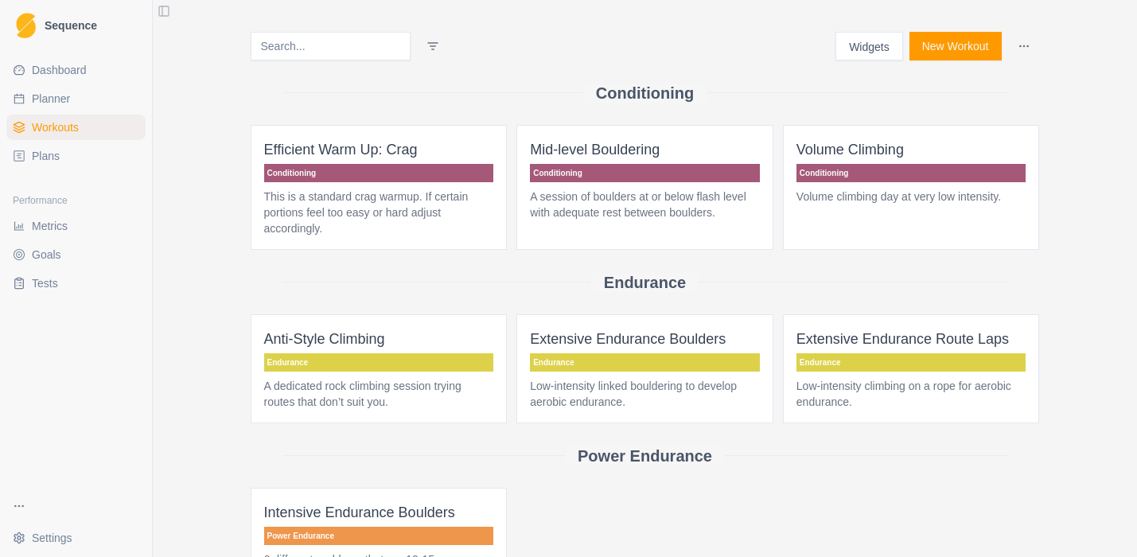
scroll to position [366, 0]
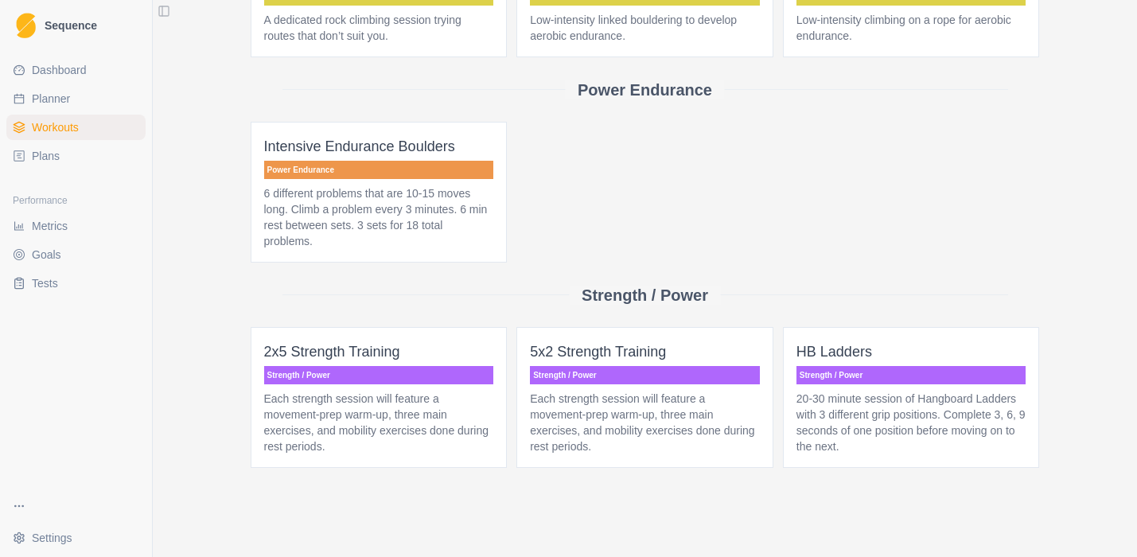
click at [380, 391] on p "Each strength session will feature a movement-prep warm-up, three main exercise…" at bounding box center [379, 423] width 230 height 64
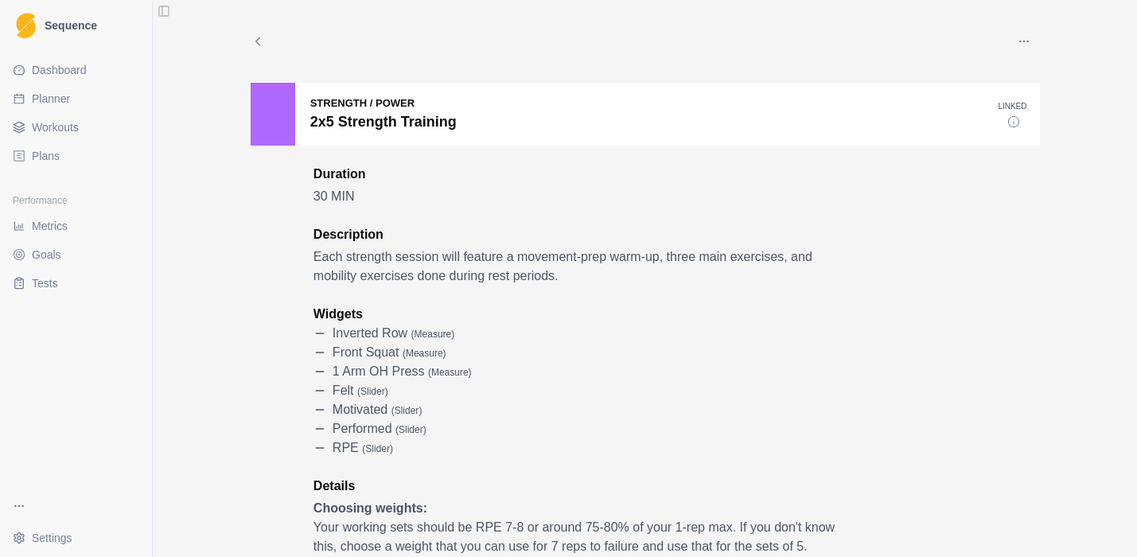
click at [57, 72] on span "Dashboard" at bounding box center [59, 70] width 55 height 16
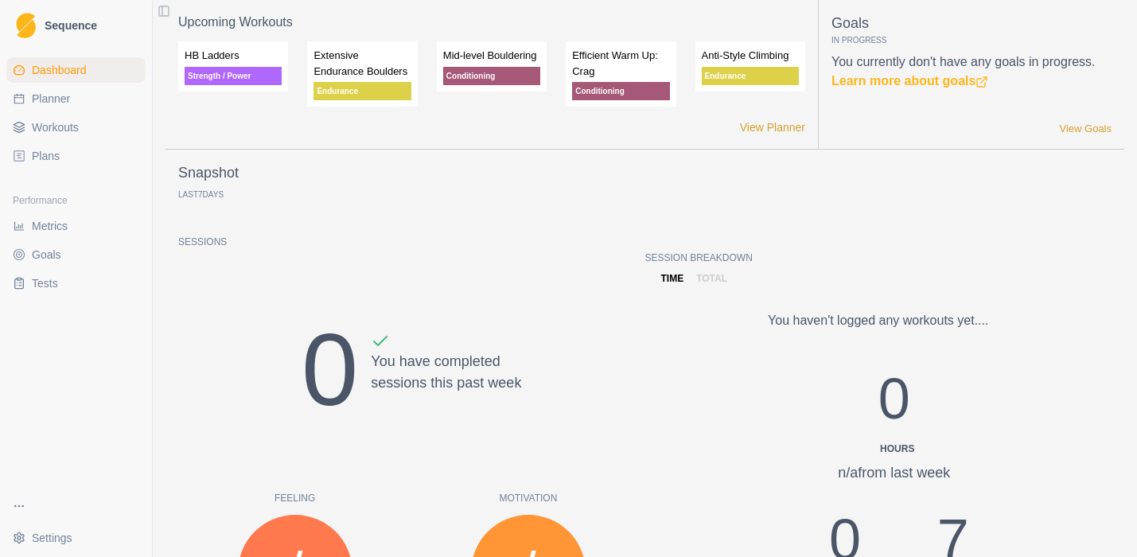
click at [41, 28] on link "Sequence" at bounding box center [75, 25] width 139 height 38
click at [52, 24] on span "Sequence" at bounding box center [71, 25] width 53 height 11
click at [50, 66] on span "Dashboard" at bounding box center [59, 70] width 55 height 16
click at [29, 95] on link "Planner" at bounding box center [75, 98] width 139 height 25
select select "month"
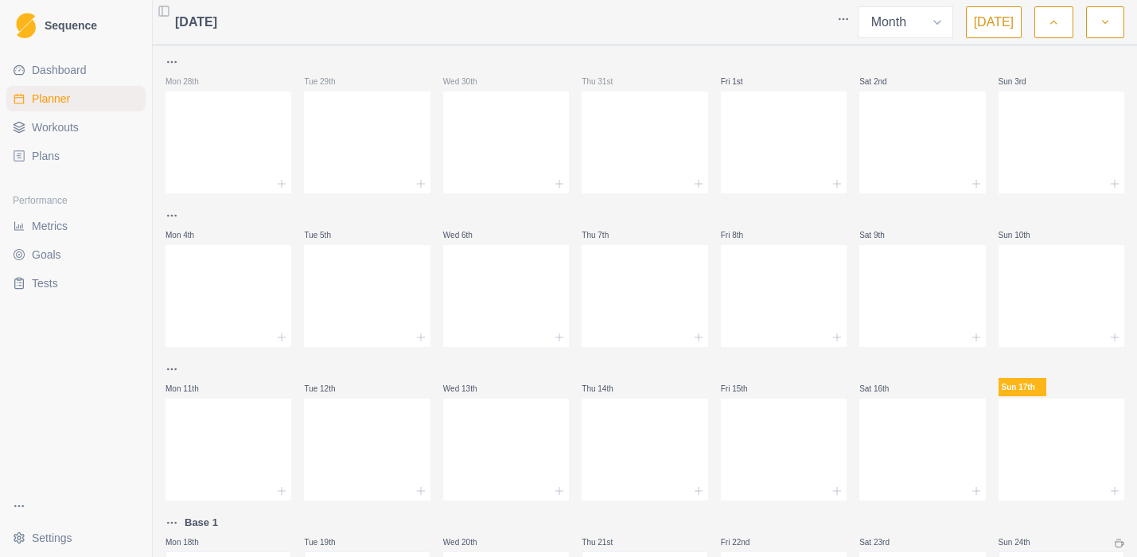
click at [24, 124] on polygon at bounding box center [19, 125] width 10 height 6
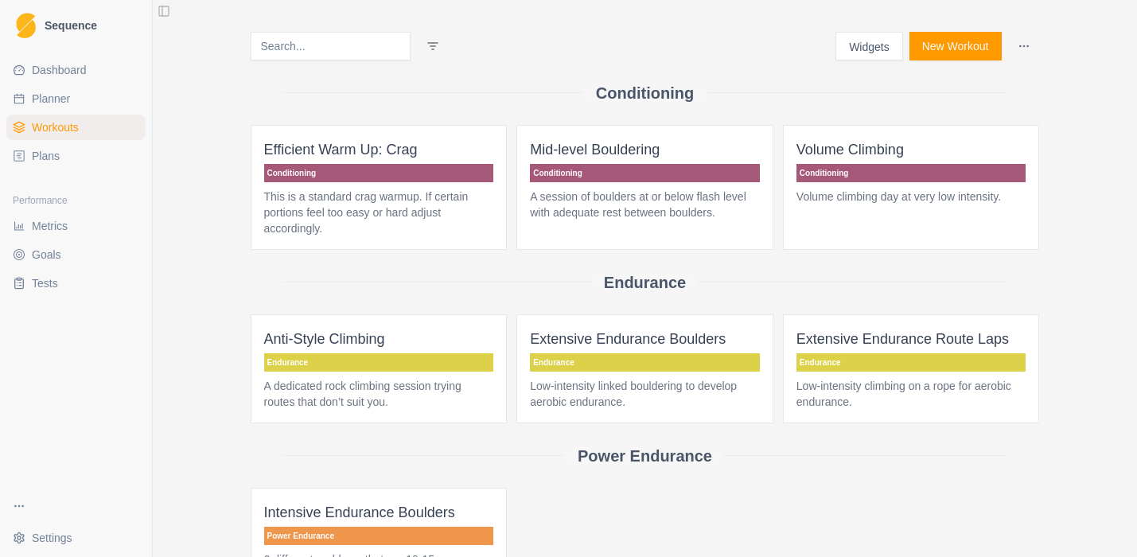
click at [28, 154] on link "Plans" at bounding box center [75, 155] width 139 height 25
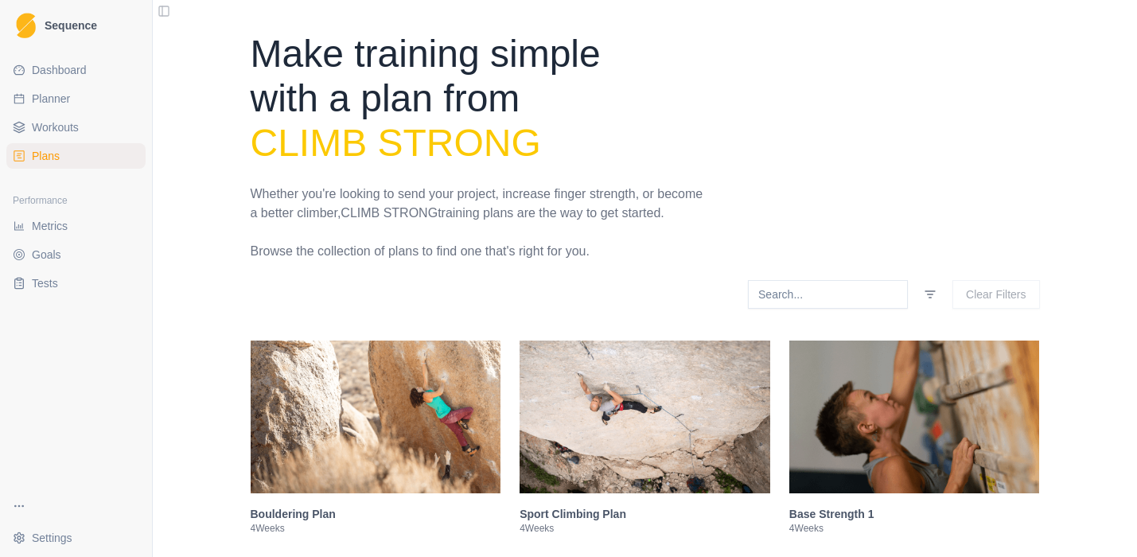
click at [38, 221] on span "Metrics" at bounding box center [50, 226] width 36 height 16
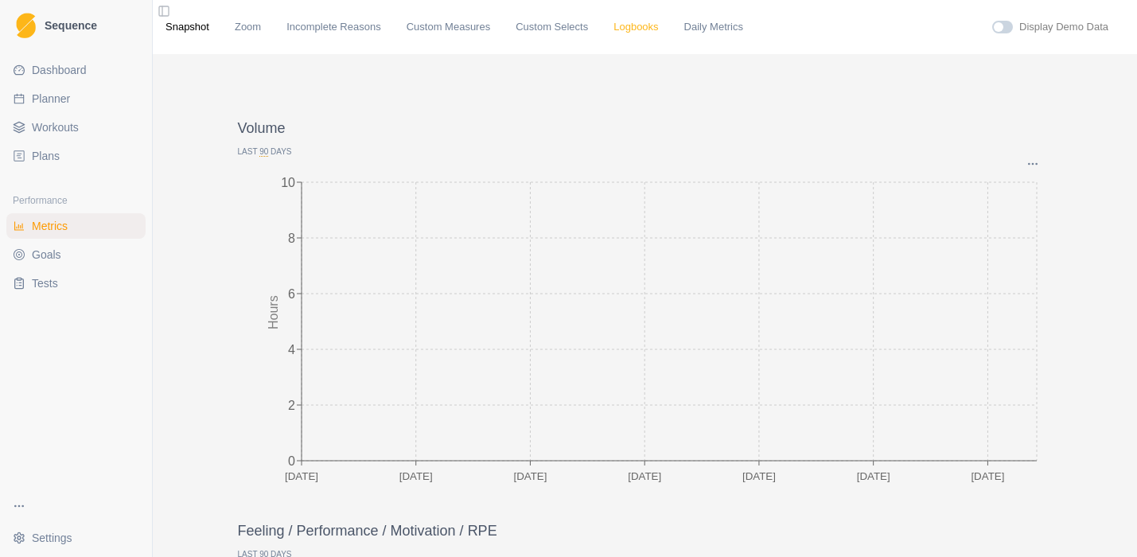
click at [641, 28] on link "Logbooks" at bounding box center [636, 27] width 45 height 16
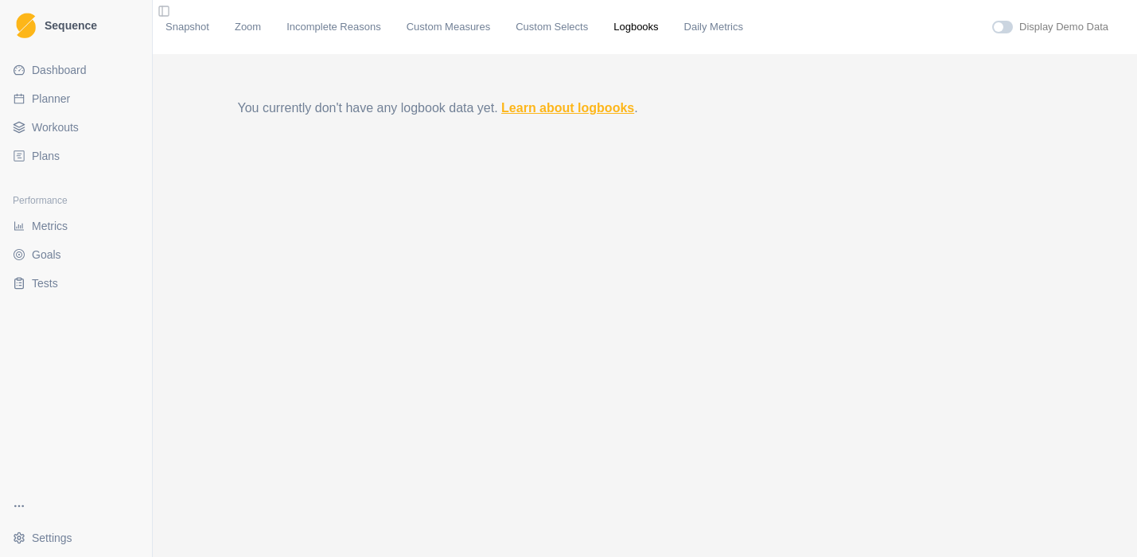
click at [548, 107] on link "Learn about logbooks" at bounding box center [567, 108] width 133 height 14
